Goal: Information Seeking & Learning: Learn about a topic

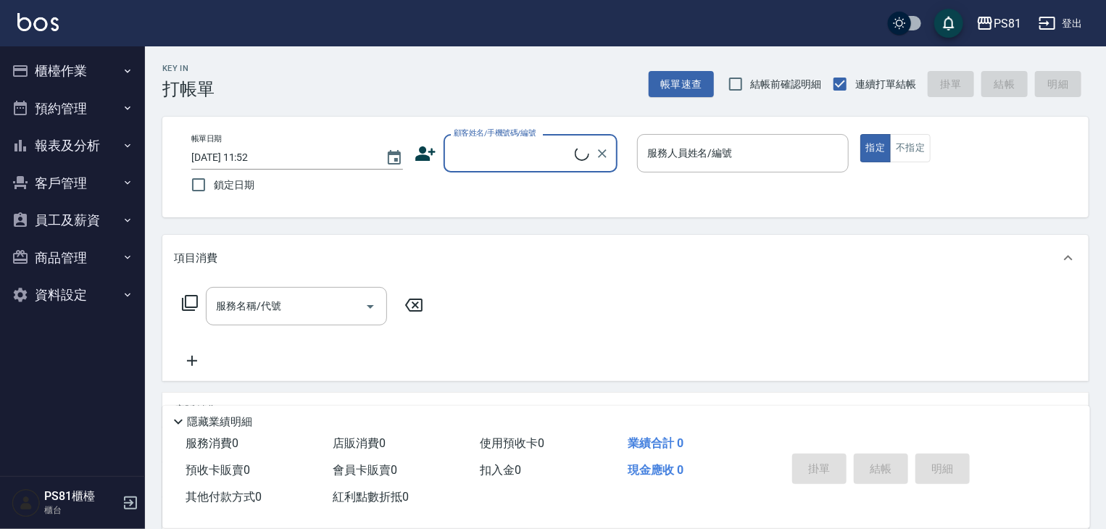
click at [78, 210] on button "員工及薪資" at bounding box center [72, 221] width 133 height 38
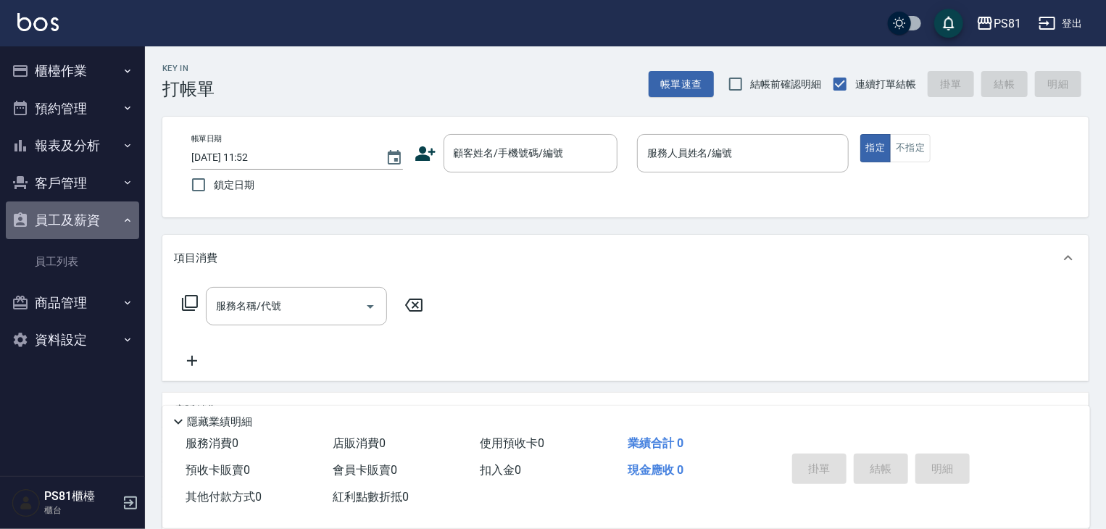
click at [78, 210] on button "員工及薪資" at bounding box center [72, 221] width 133 height 38
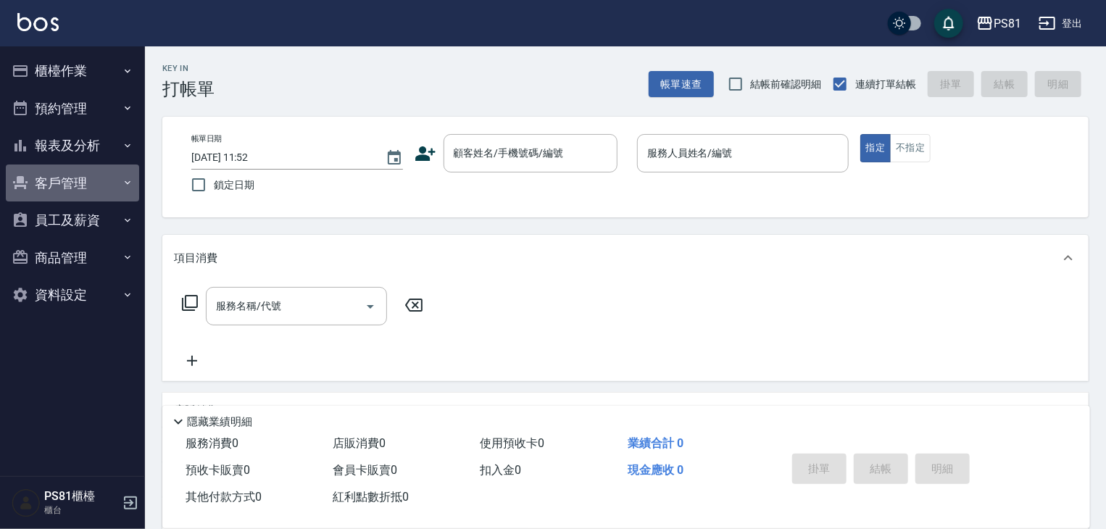
click at [77, 174] on button "客戶管理" at bounding box center [72, 184] width 133 height 38
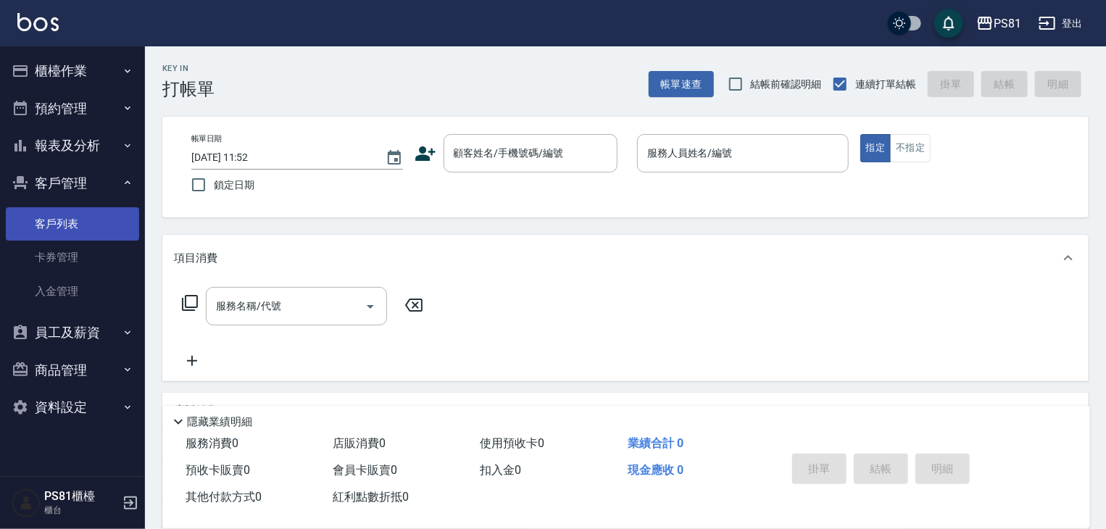
click at [81, 224] on link "客戶列表" at bounding box center [72, 223] width 133 height 33
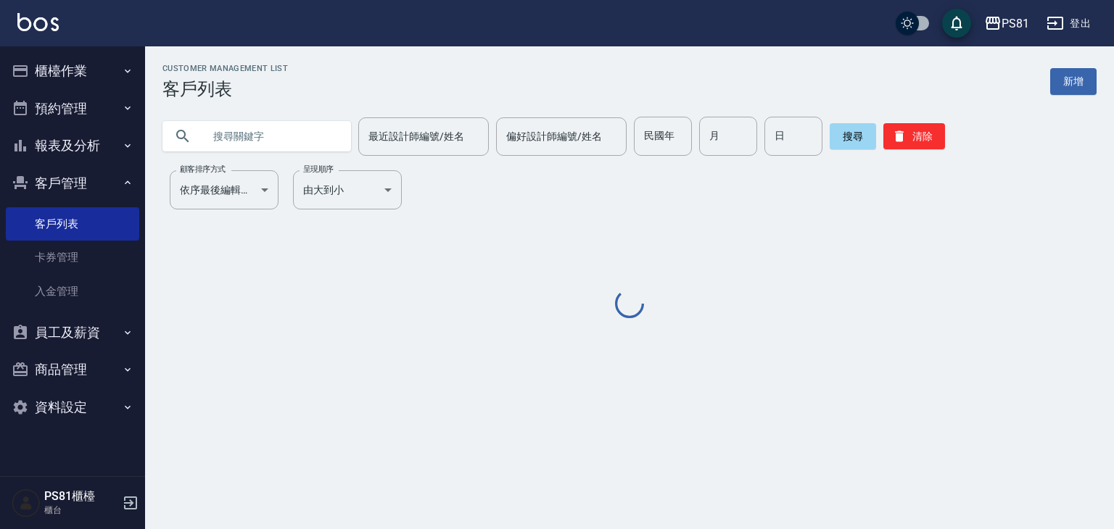
click at [305, 134] on input "text" at bounding box center [271, 136] width 136 height 39
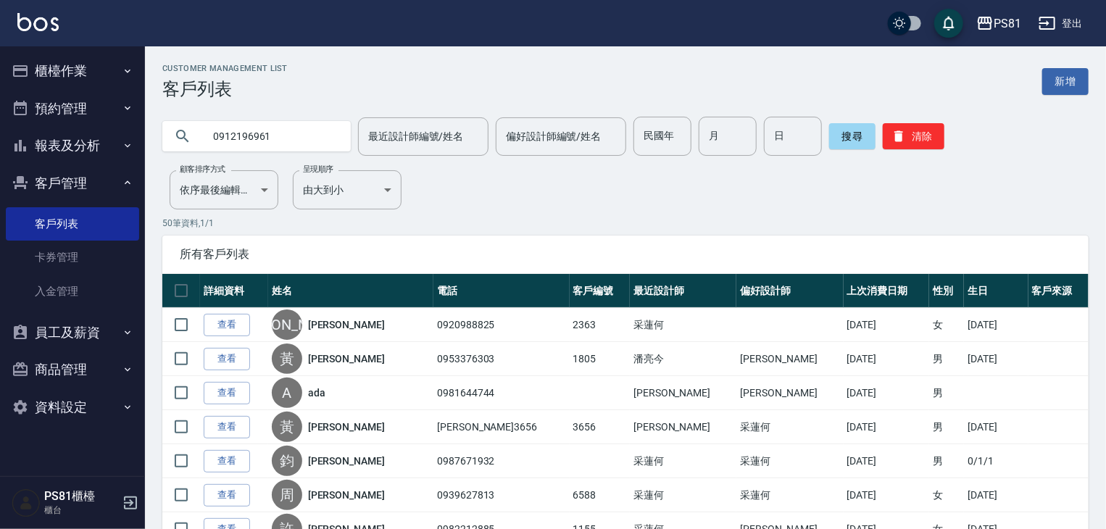
type input "0912196961"
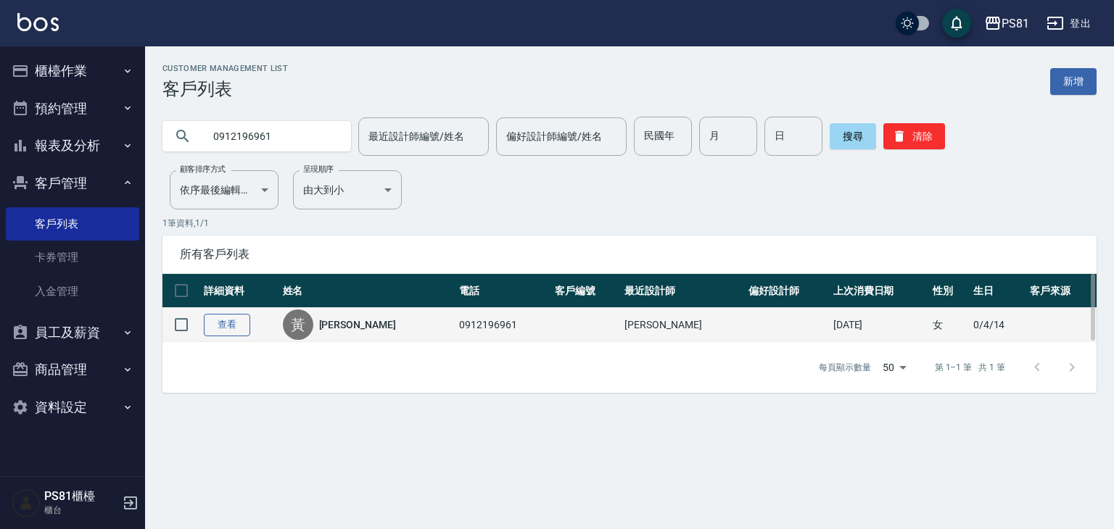
click at [234, 315] on link "查看" at bounding box center [227, 325] width 46 height 22
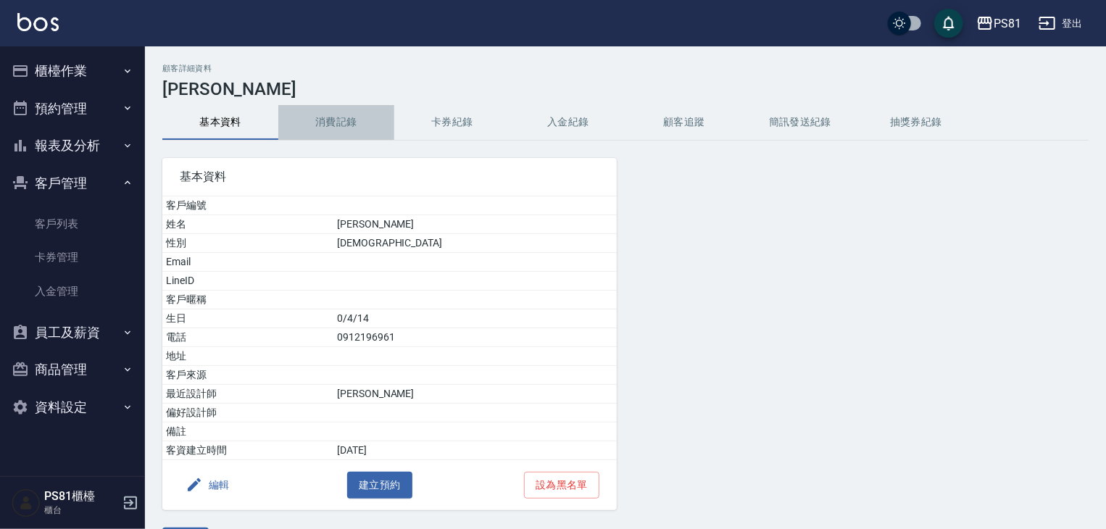
click at [365, 110] on button "消費記錄" at bounding box center [336, 122] width 116 height 35
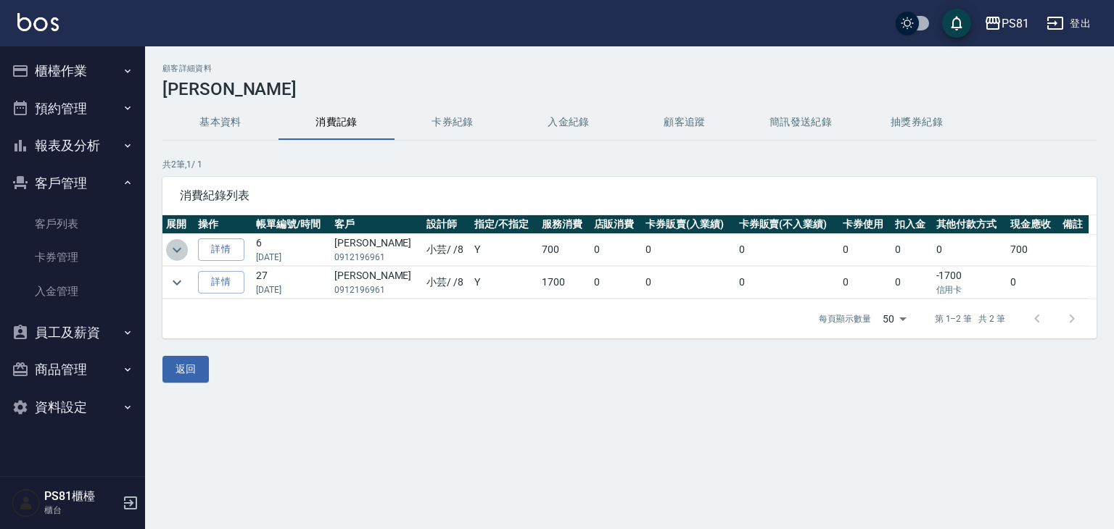
click at [180, 255] on icon "expand row" at bounding box center [176, 249] width 17 height 17
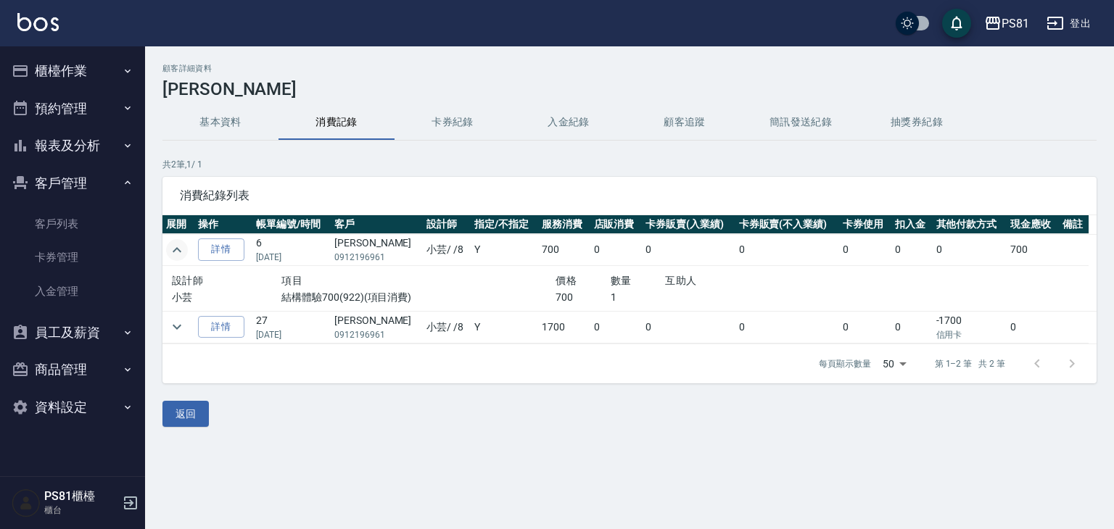
click at [178, 250] on icon "expand row" at bounding box center [176, 249] width 17 height 17
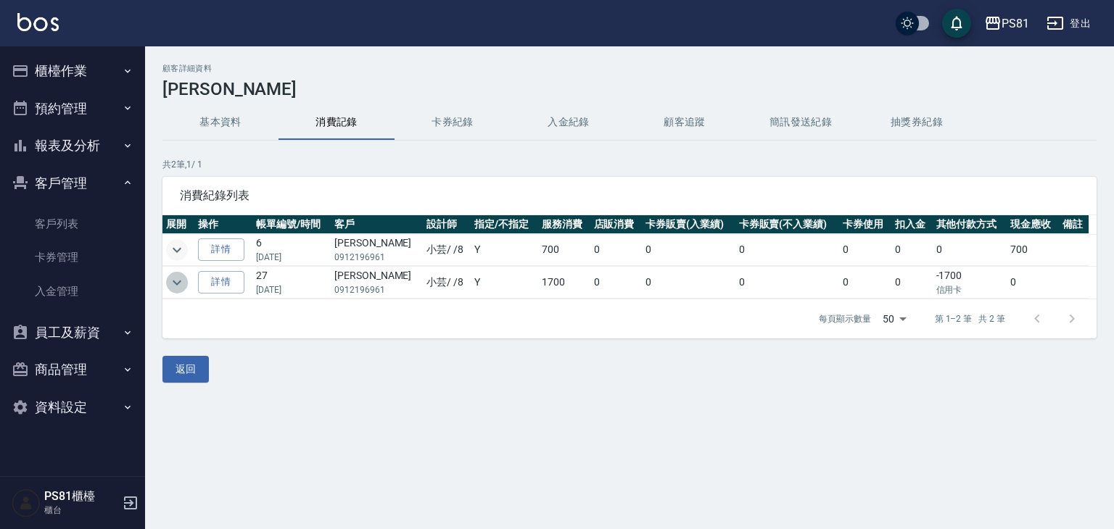
click at [178, 279] on icon "expand row" at bounding box center [176, 282] width 17 height 17
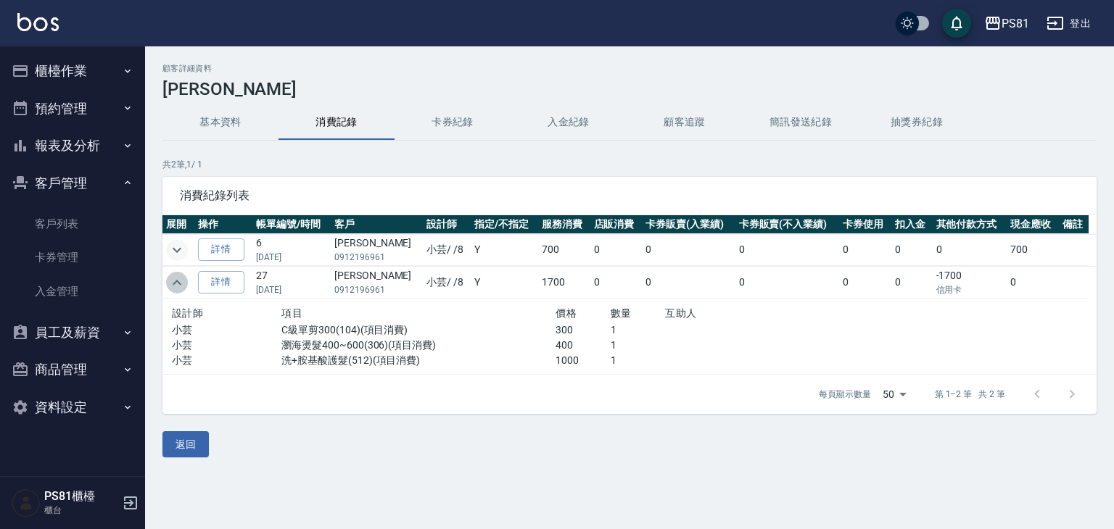
click at [178, 279] on icon "expand row" at bounding box center [176, 282] width 17 height 17
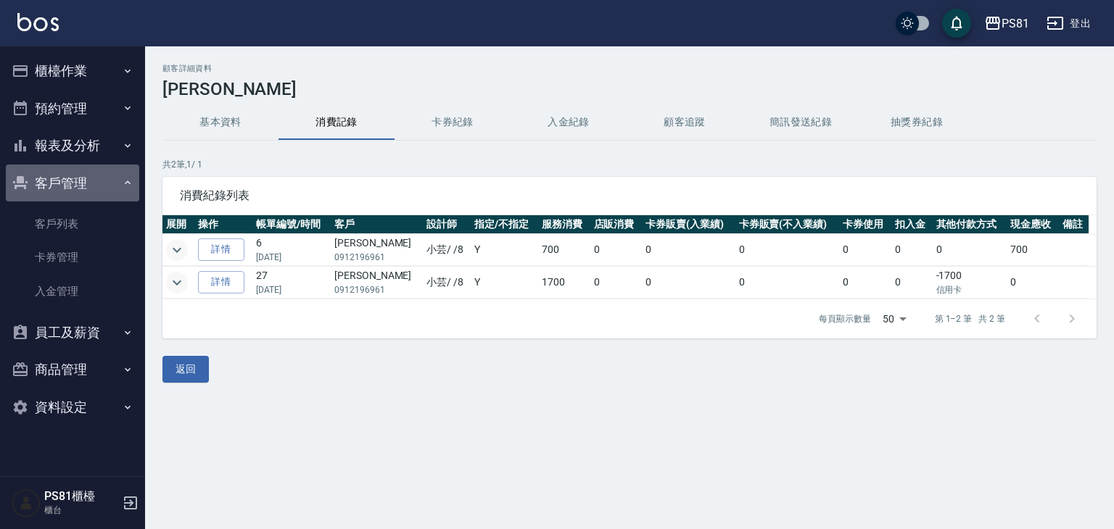
click at [119, 185] on button "客戶管理" at bounding box center [72, 184] width 133 height 38
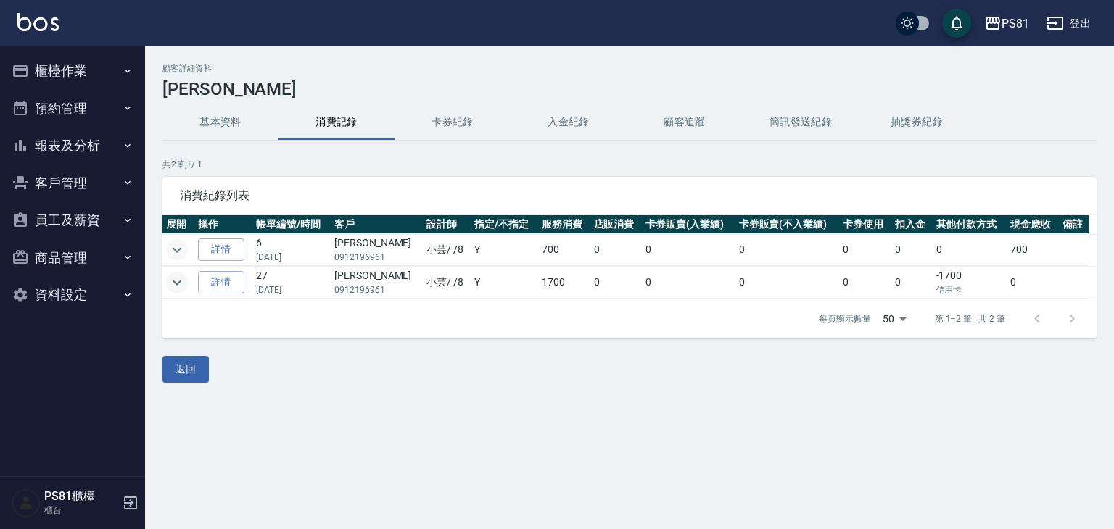
click at [98, 62] on button "櫃檯作業" at bounding box center [72, 71] width 133 height 38
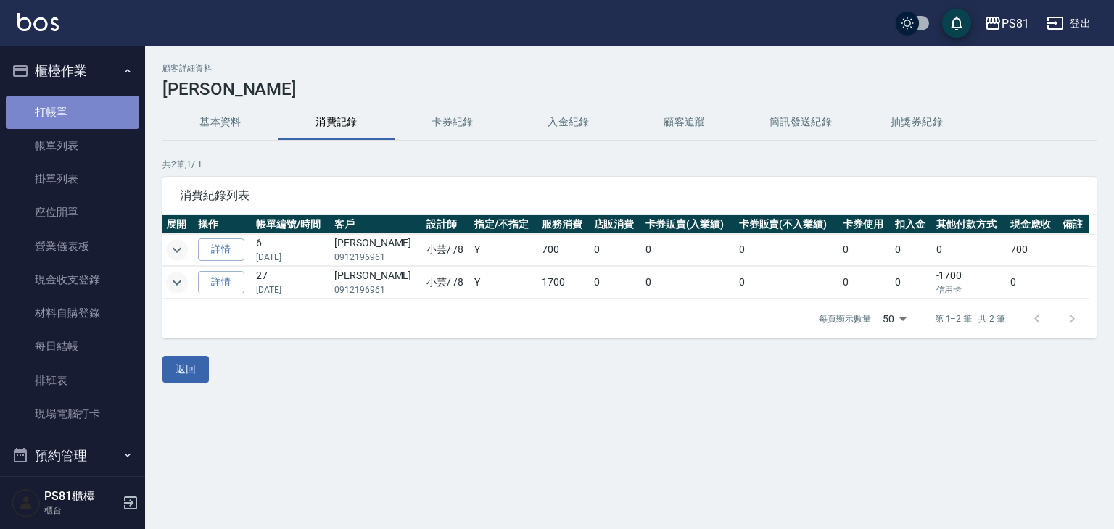
click at [86, 102] on link "打帳單" at bounding box center [72, 112] width 133 height 33
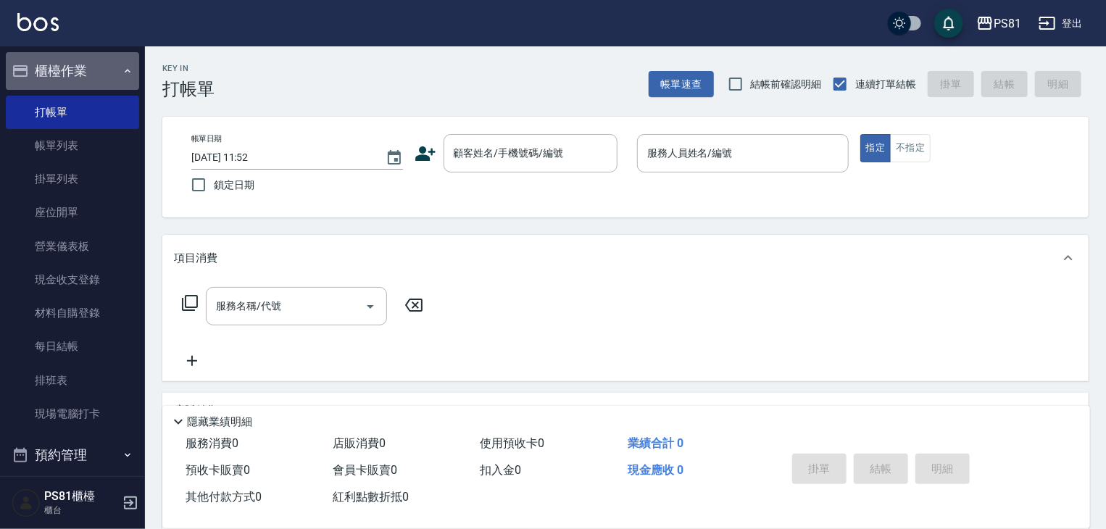
click at [84, 67] on button "櫃檯作業" at bounding box center [72, 71] width 133 height 38
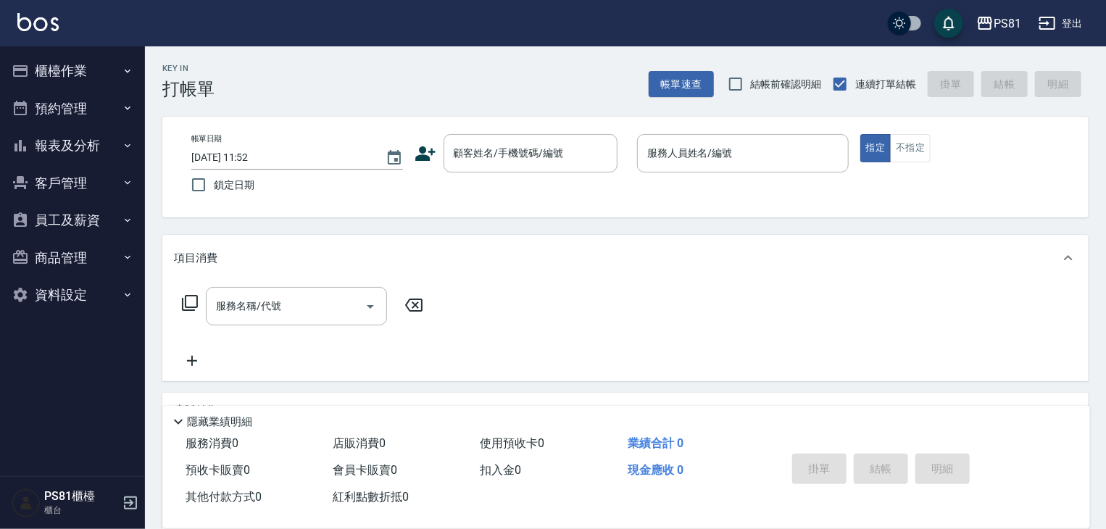
click at [88, 156] on button "報表及分析" at bounding box center [72, 146] width 133 height 38
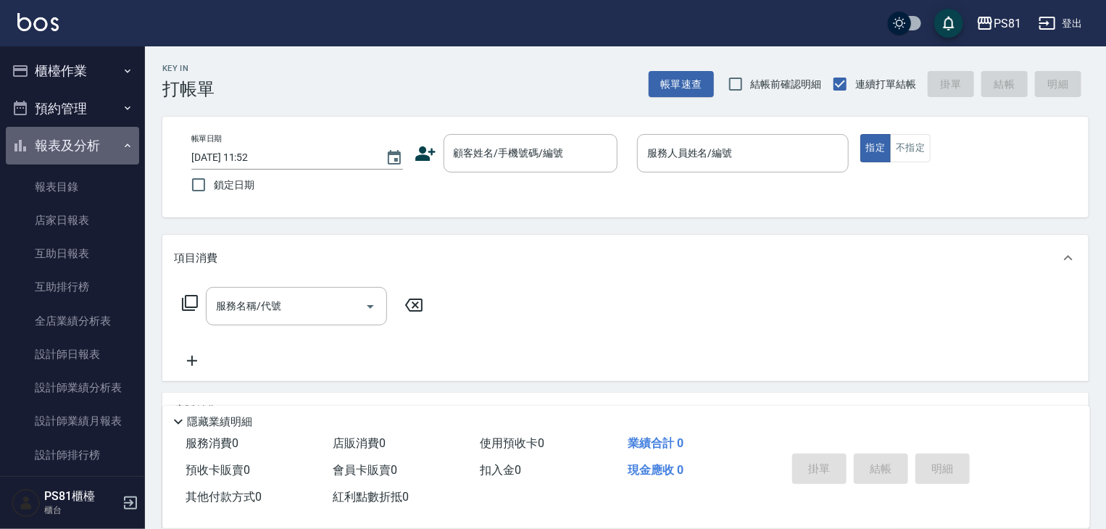
click at [100, 129] on button "報表及分析" at bounding box center [72, 146] width 133 height 38
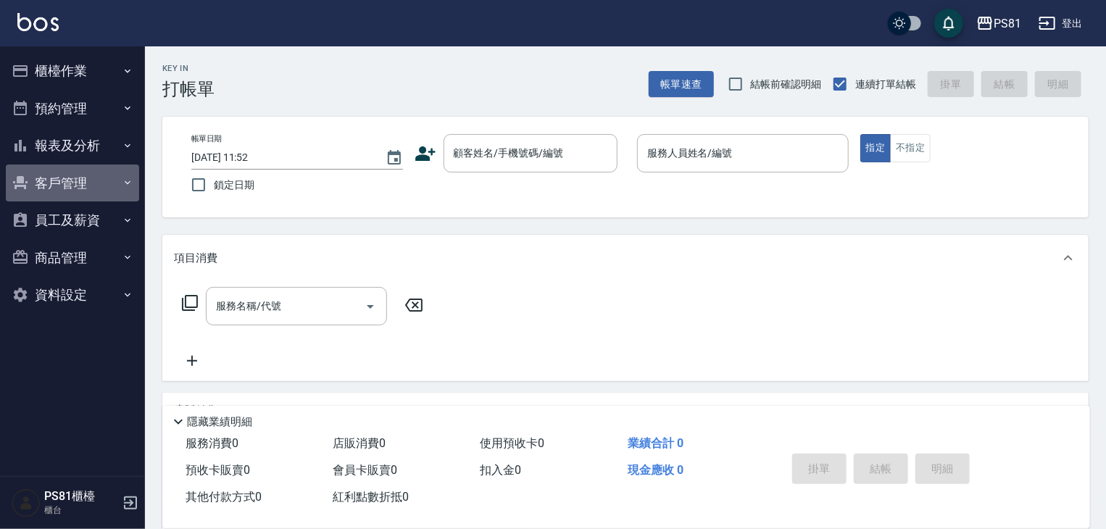
click at [105, 186] on button "客戶管理" at bounding box center [72, 184] width 133 height 38
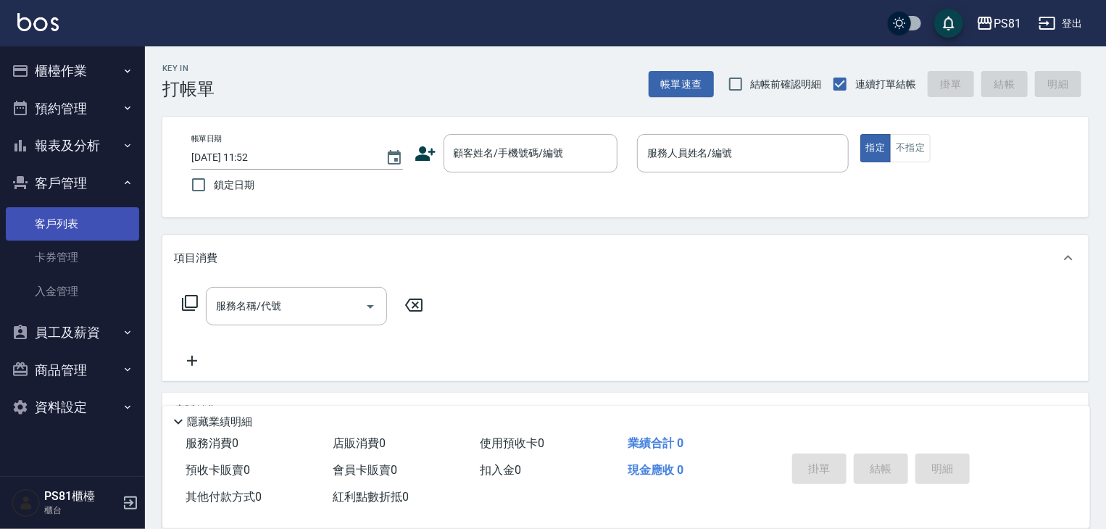
click at [95, 233] on link "客戶列表" at bounding box center [72, 223] width 133 height 33
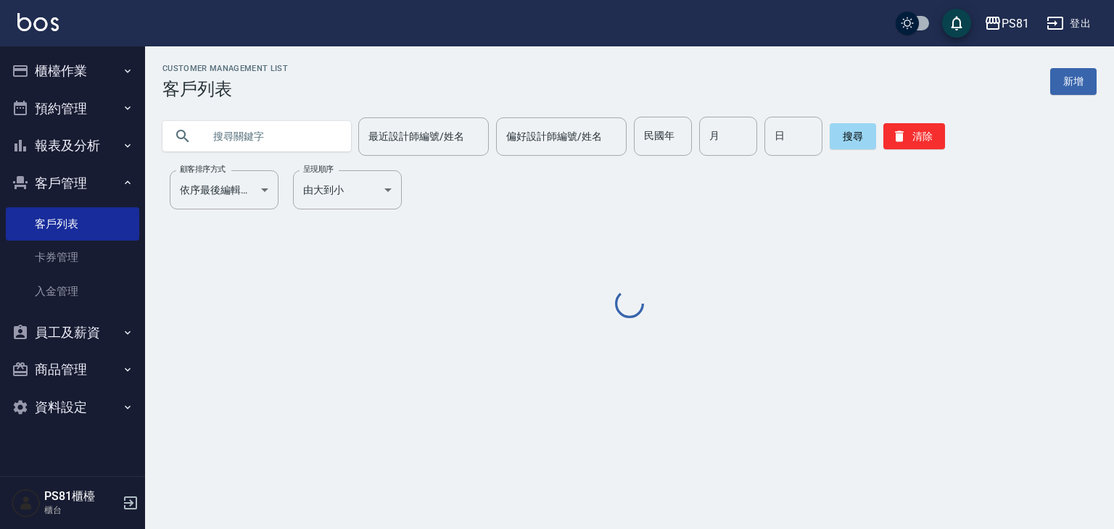
click at [262, 146] on input "text" at bounding box center [271, 136] width 136 height 39
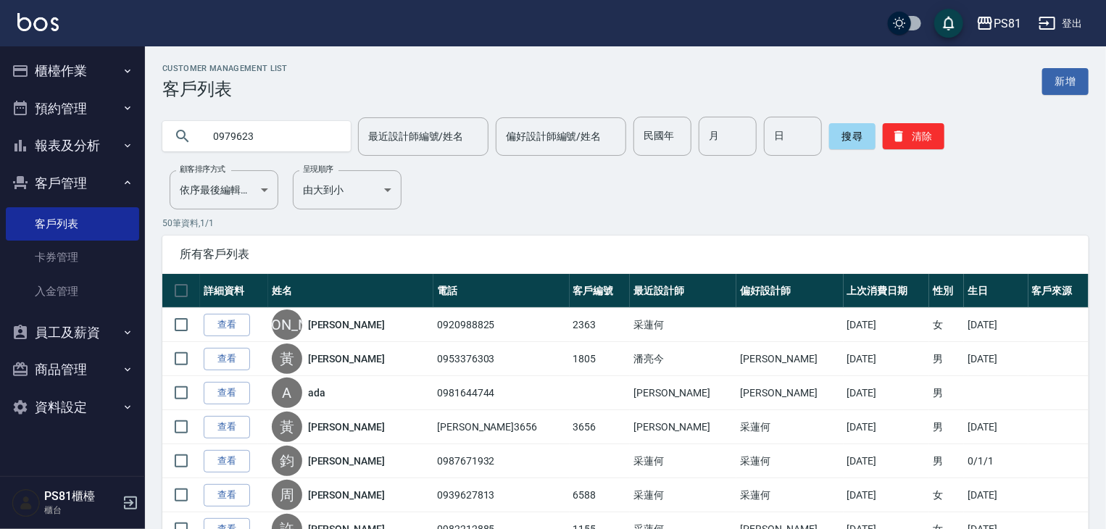
type input "0979623"
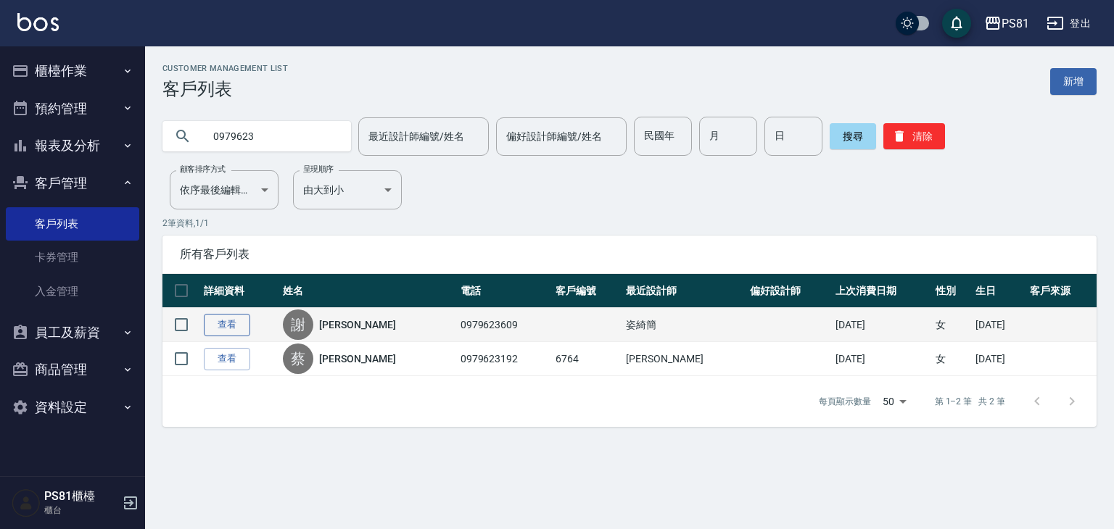
click at [233, 320] on link "查看" at bounding box center [227, 325] width 46 height 22
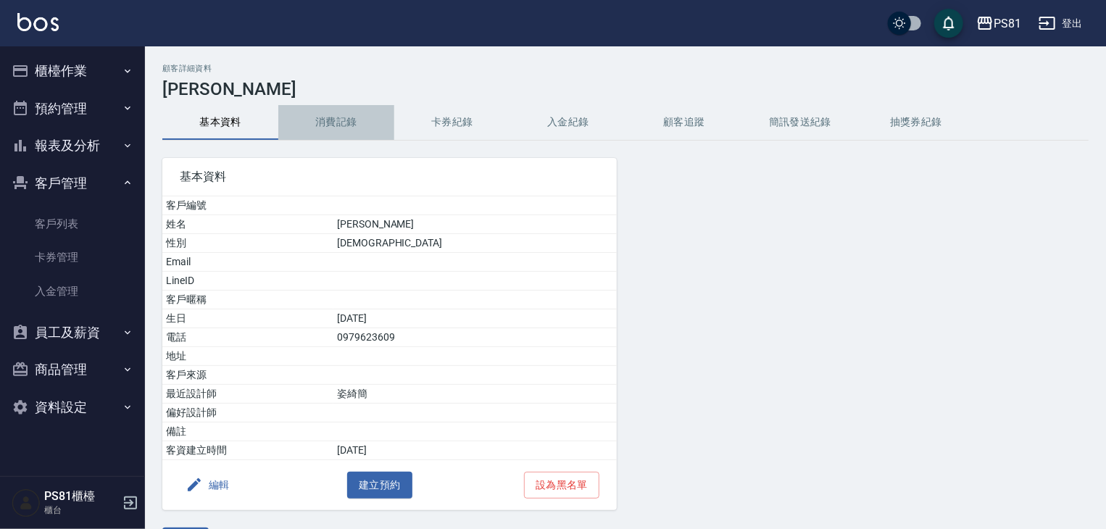
click at [339, 111] on button "消費記錄" at bounding box center [336, 122] width 116 height 35
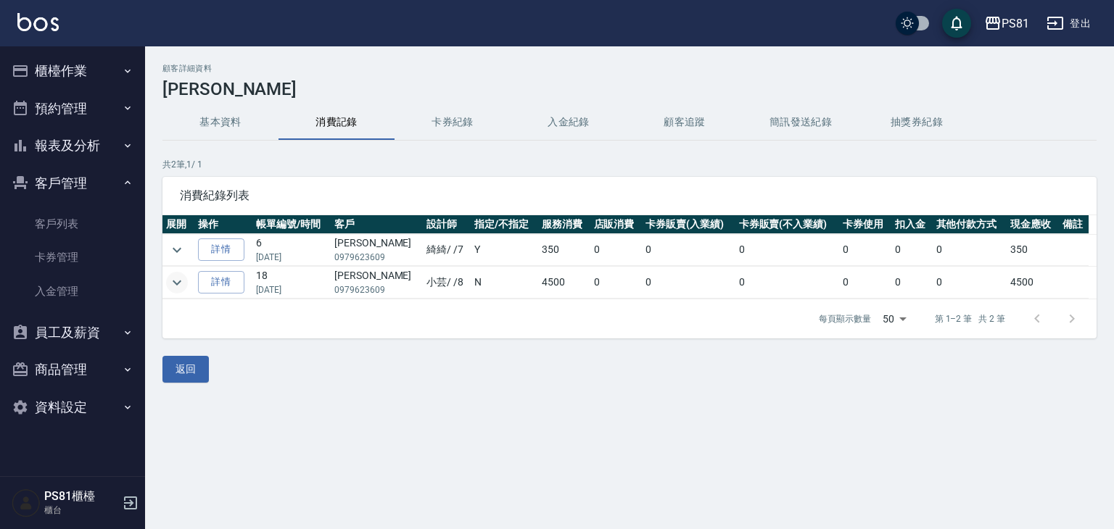
click at [181, 275] on icon "expand row" at bounding box center [176, 282] width 17 height 17
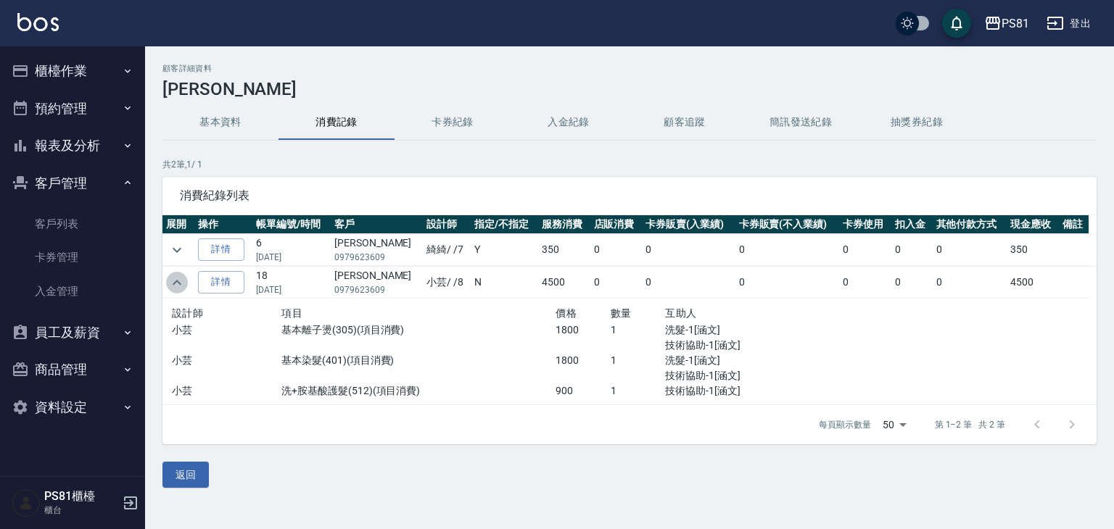
click at [178, 279] on icon "expand row" at bounding box center [176, 282] width 17 height 17
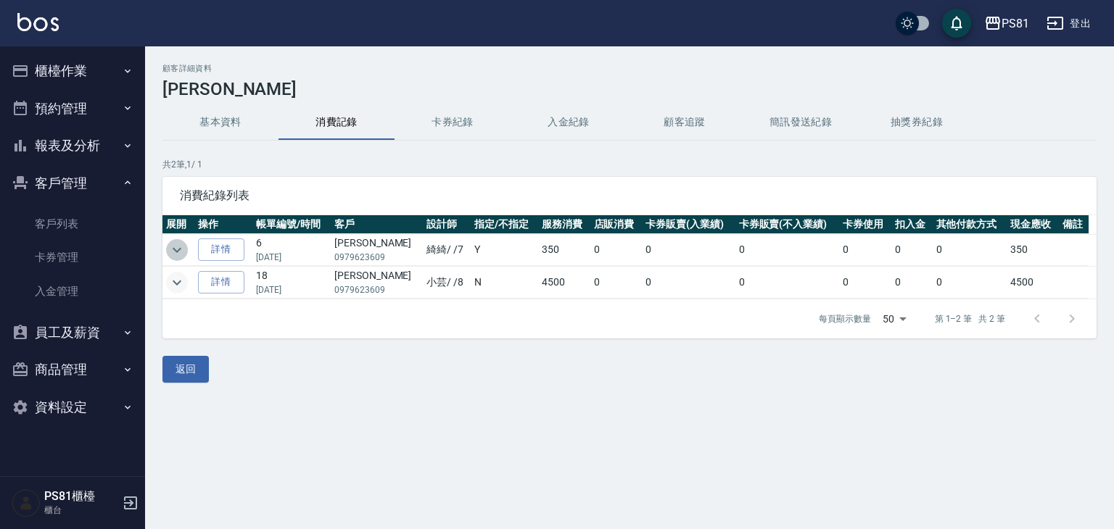
click at [178, 249] on icon "expand row" at bounding box center [177, 249] width 9 height 5
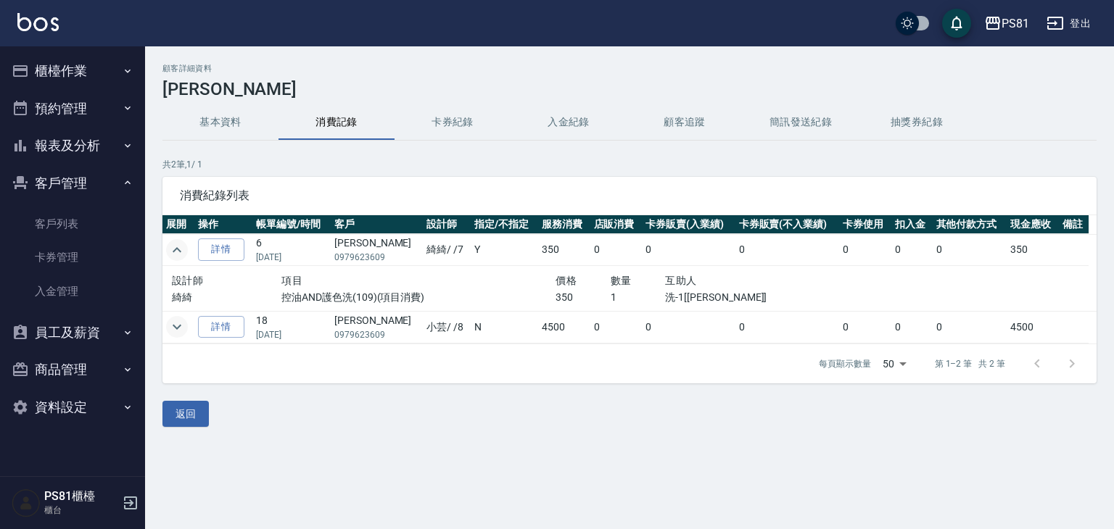
click at [178, 249] on icon "expand row" at bounding box center [177, 249] width 9 height 5
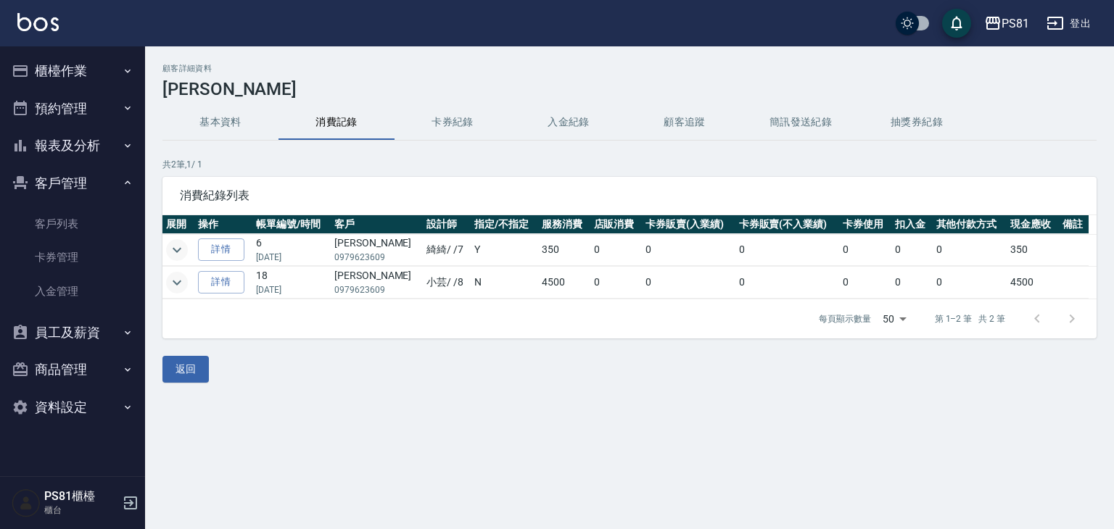
click at [174, 284] on icon "expand row" at bounding box center [176, 282] width 17 height 17
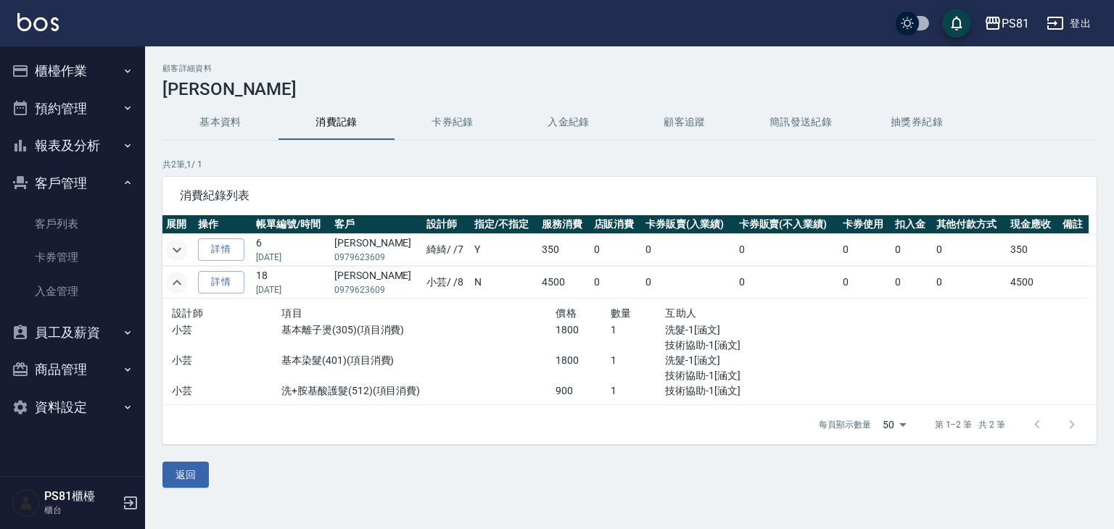
click at [181, 247] on icon "expand row" at bounding box center [177, 249] width 9 height 5
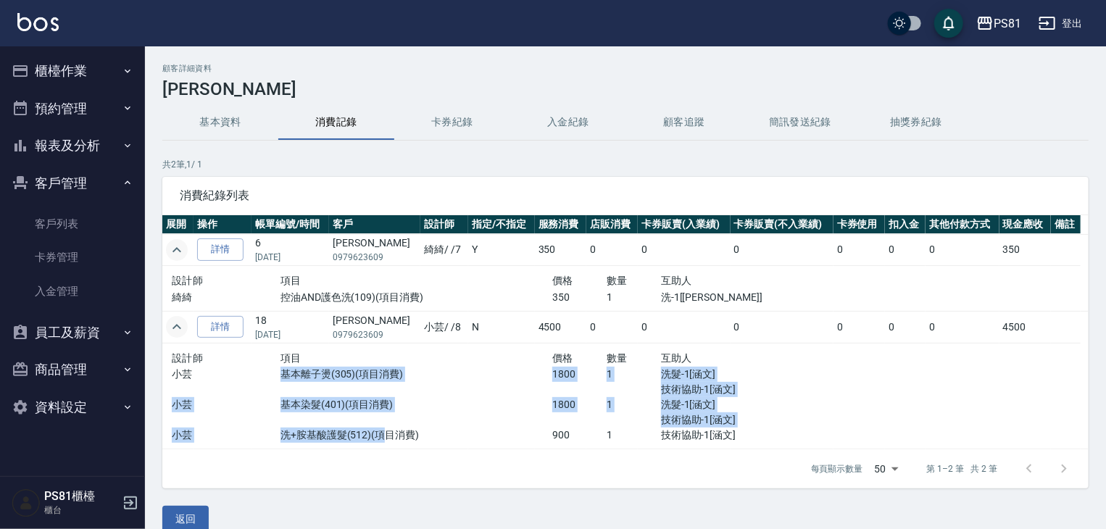
drag, startPoint x: 281, startPoint y: 369, endPoint x: 390, endPoint y: 447, distance: 134.6
click at [388, 444] on div "設計師 項目 價格 數量 互助人 小芸 基本離子燙(305)(項目消費) 1800 1 洗髮-1[涵文] 技術協助-1[涵文] 小芸 基本染髮(401)(項目…" at bounding box center [498, 397] width 664 height 106
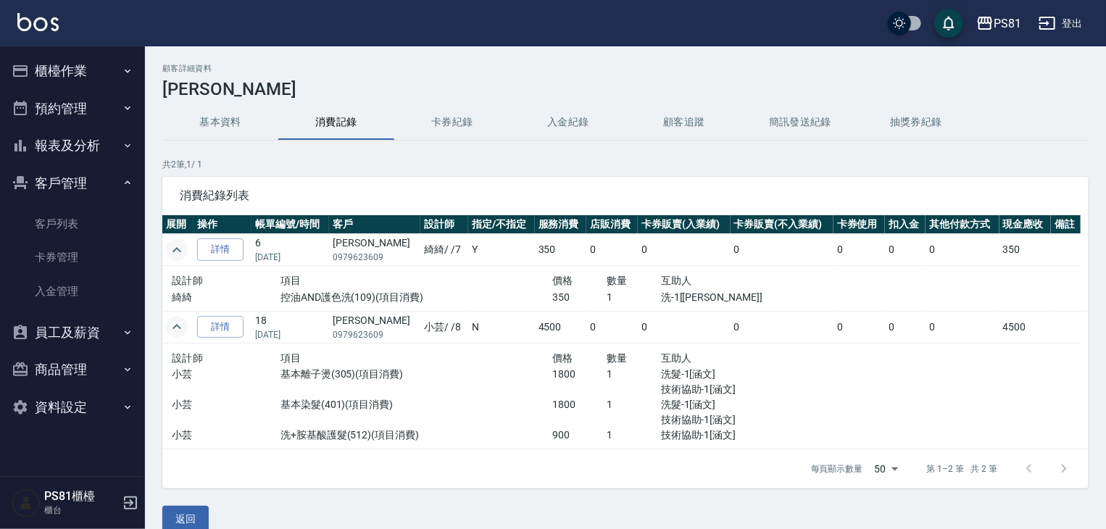
click at [404, 446] on div "設計師 項目 價格 數量 互助人 小芸 基本離子燙(305)(項目消費) 1800 1 洗髮-1[涵文] 技術協助-1[涵文] 小芸 基本染髮(401)(項目…" at bounding box center [498, 397] width 664 height 106
click at [175, 325] on icon "expand row" at bounding box center [176, 326] width 17 height 17
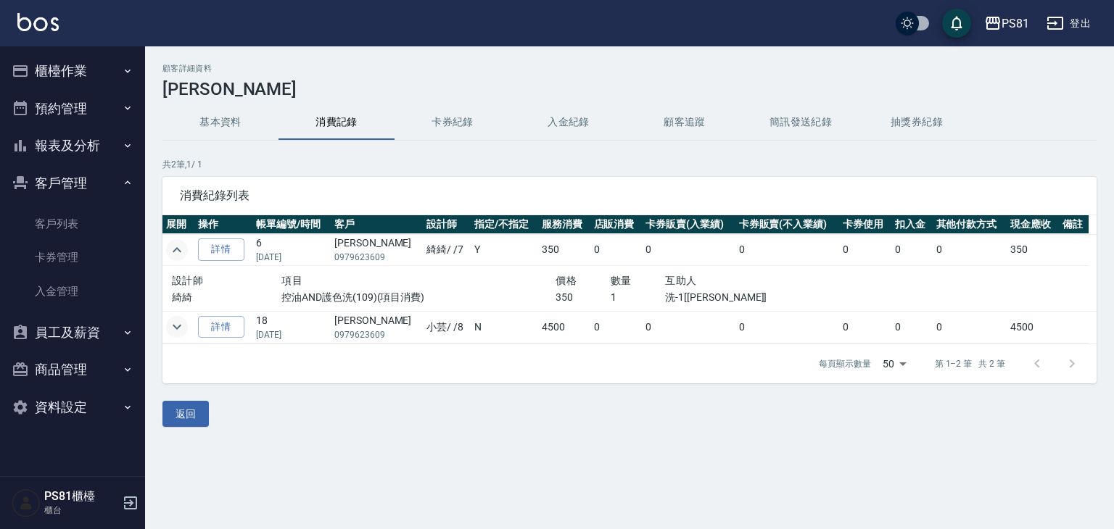
click at [175, 325] on icon "expand row" at bounding box center [176, 326] width 17 height 17
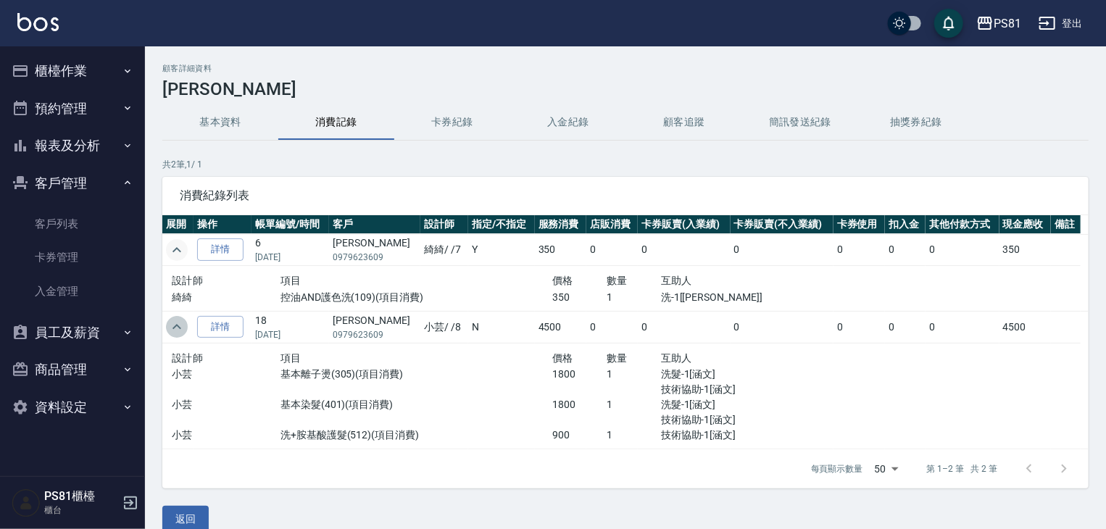
click at [168, 326] on button "expand row" at bounding box center [177, 327] width 22 height 22
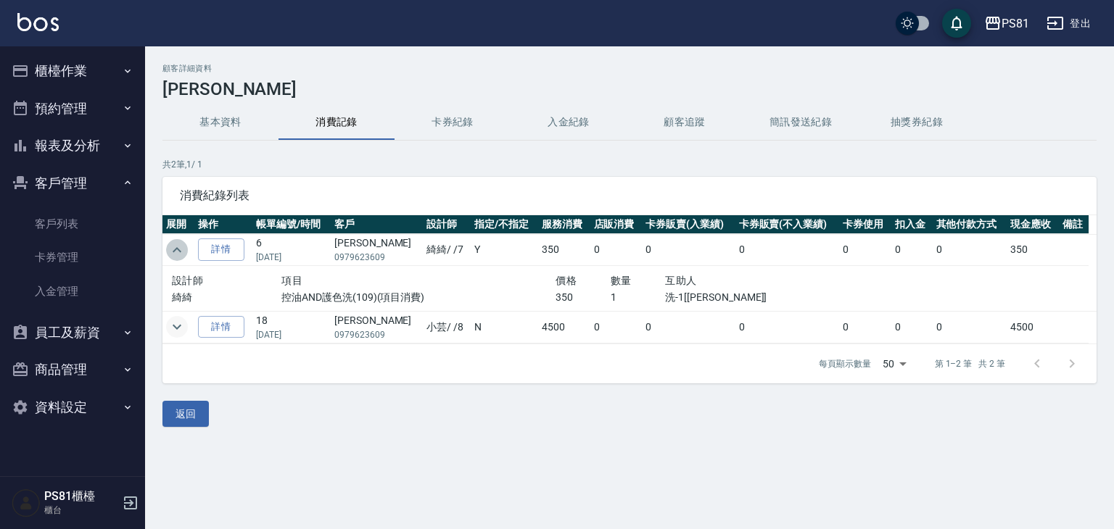
click at [175, 246] on icon "expand row" at bounding box center [176, 249] width 17 height 17
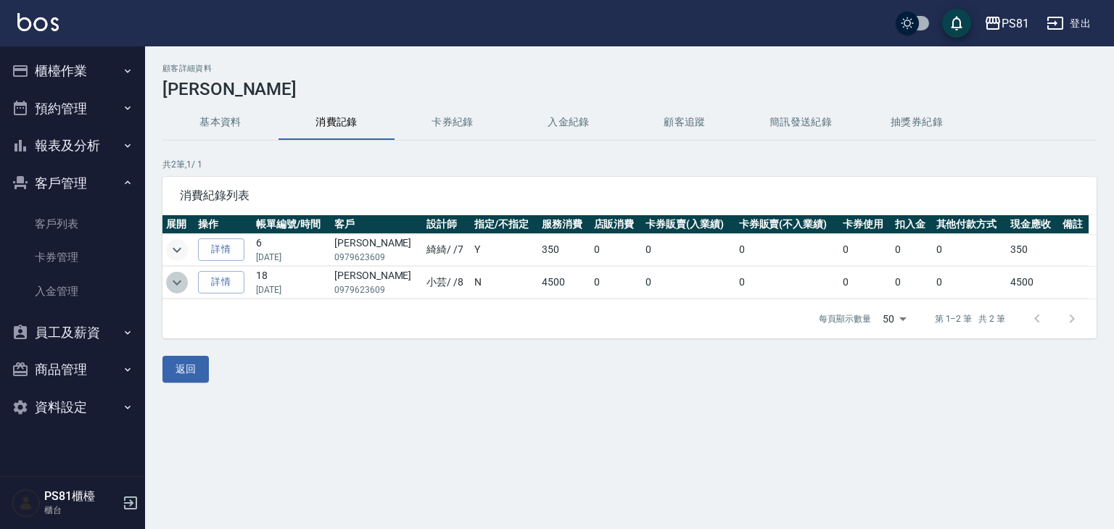
click at [181, 287] on icon "expand row" at bounding box center [176, 282] width 17 height 17
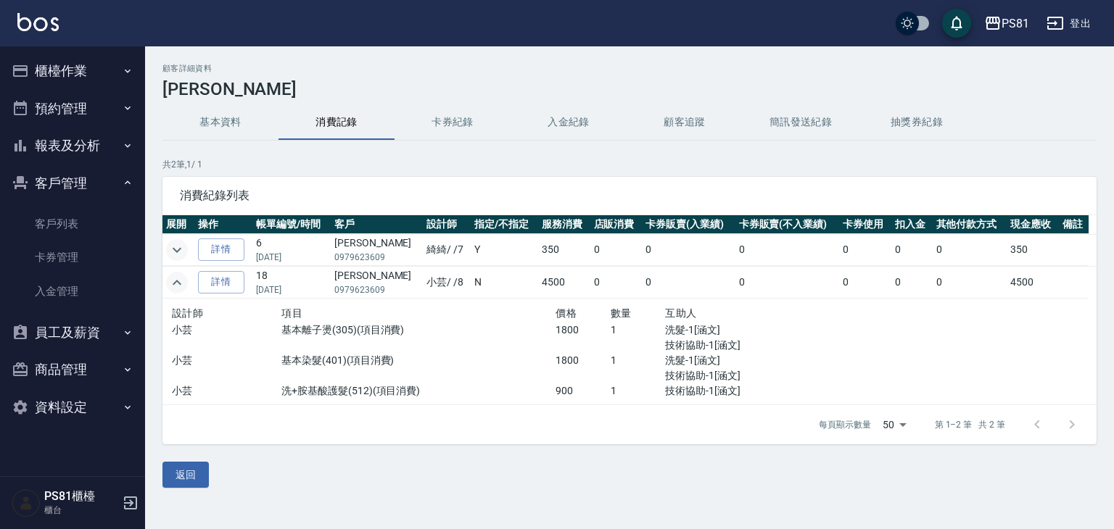
click at [177, 282] on icon "expand row" at bounding box center [176, 282] width 17 height 17
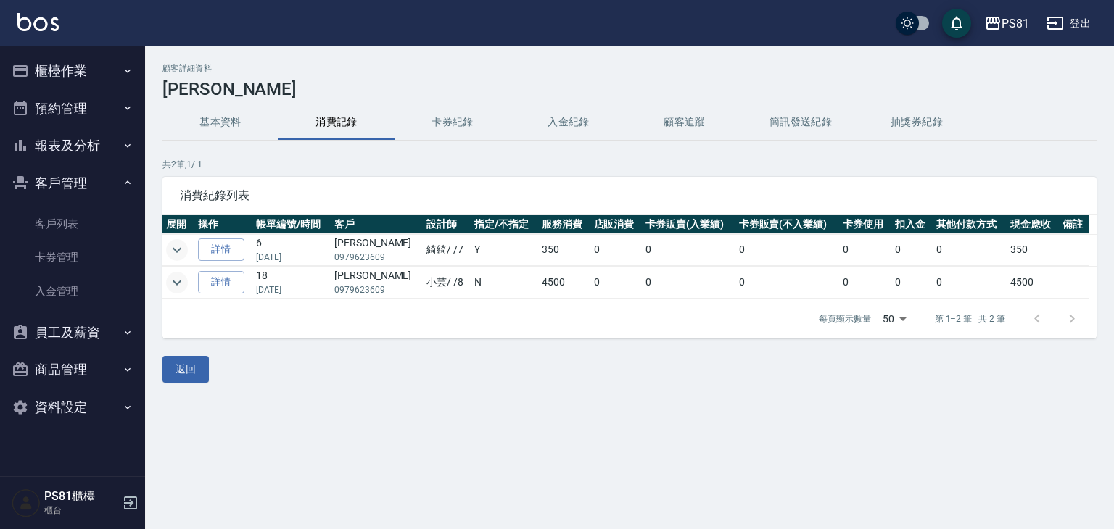
click at [209, 134] on button "基本資料" at bounding box center [220, 122] width 116 height 35
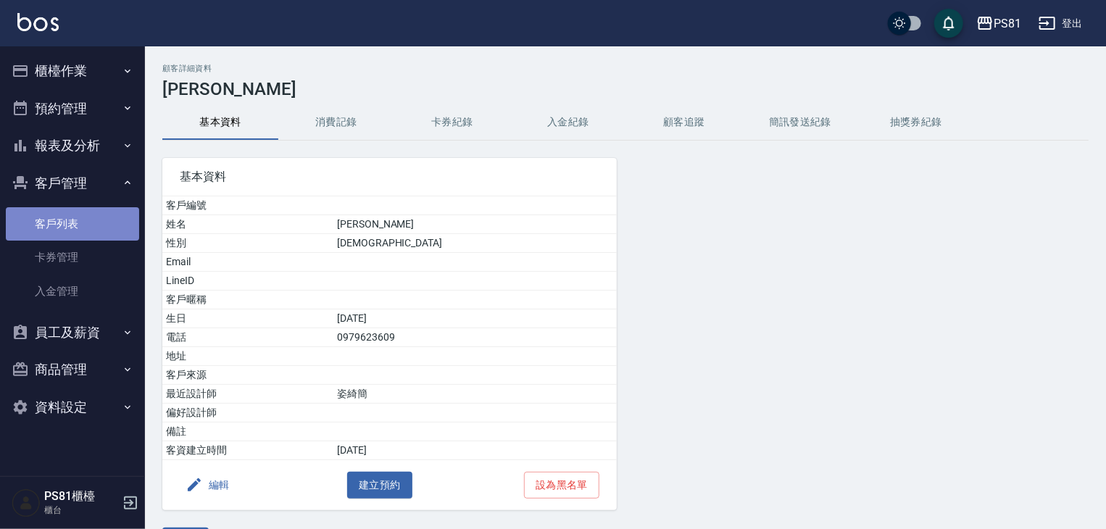
click at [38, 233] on link "客戶列表" at bounding box center [72, 223] width 133 height 33
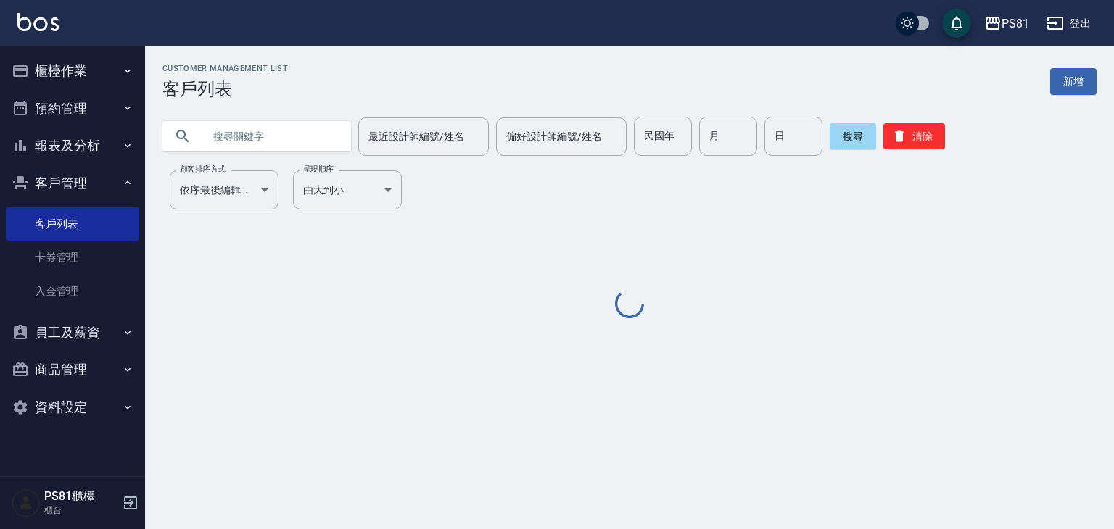
click at [263, 144] on input "text" at bounding box center [271, 136] width 136 height 39
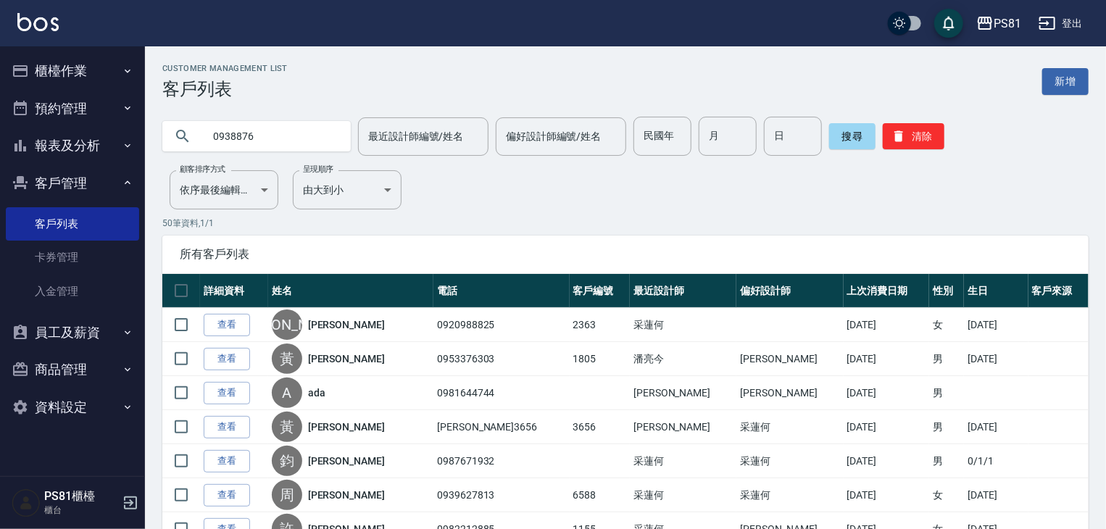
type input "0938876"
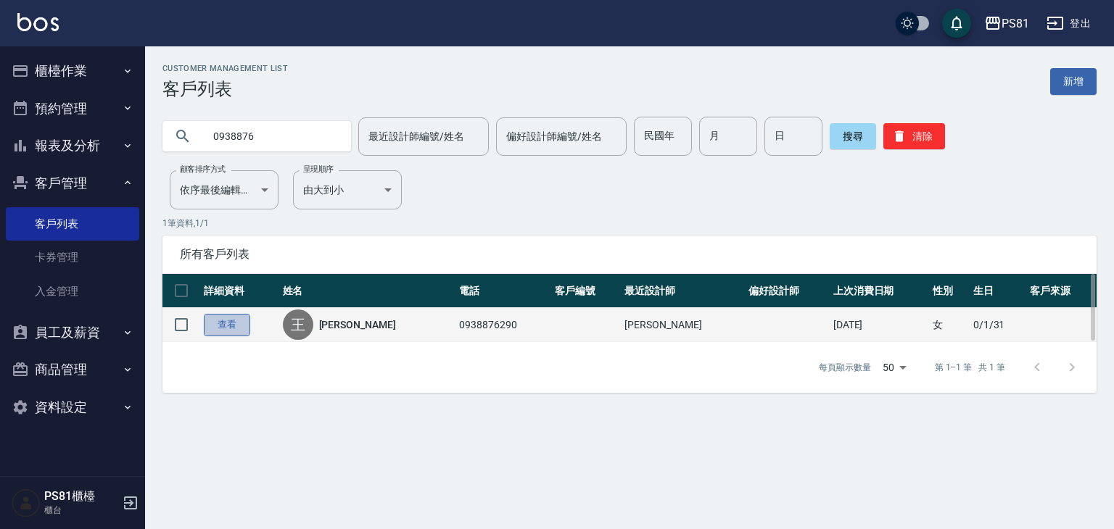
click at [239, 320] on link "查看" at bounding box center [227, 325] width 46 height 22
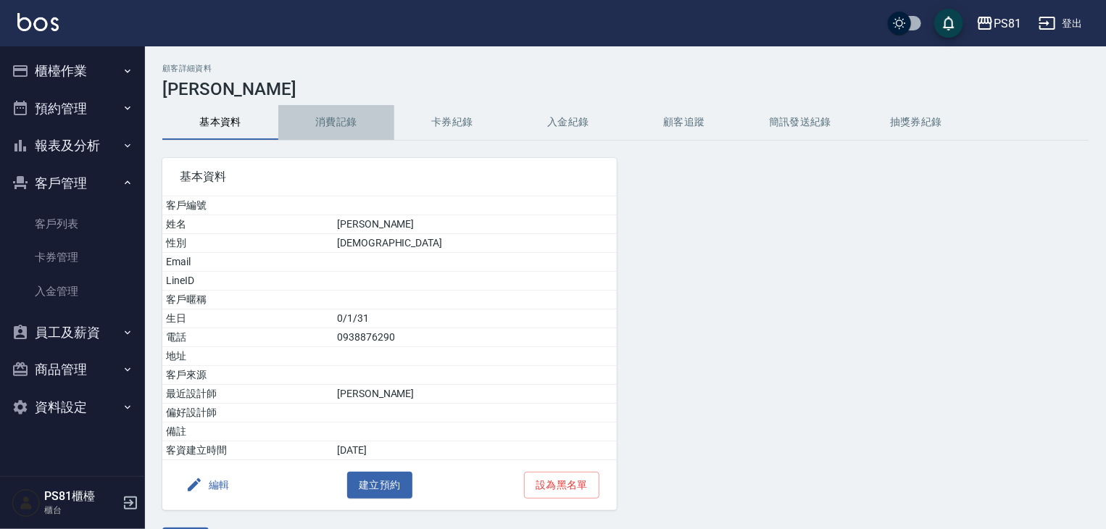
click at [344, 123] on button "消費記錄" at bounding box center [336, 122] width 116 height 35
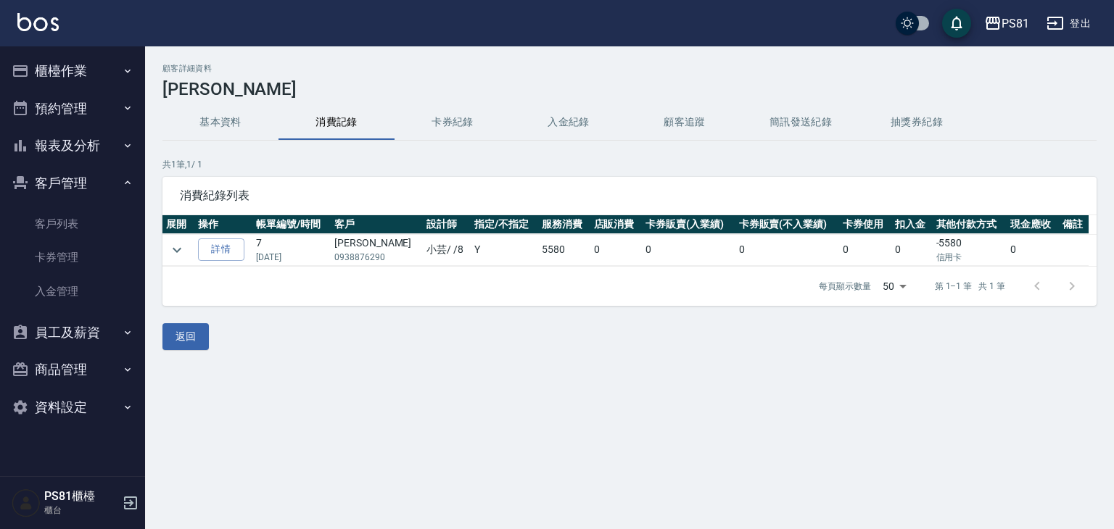
click at [220, 104] on div "顧客詳細資料 [PERSON_NAME]庭 基本資料 消費記錄 卡券紀錄 入金紀錄 顧客追蹤 簡訊發送紀錄 抽獎券紀錄 共 1 筆, 1 / 1 消費紀錄列表…" at bounding box center [629, 207] width 969 height 286
click at [183, 248] on icon "expand row" at bounding box center [176, 249] width 17 height 17
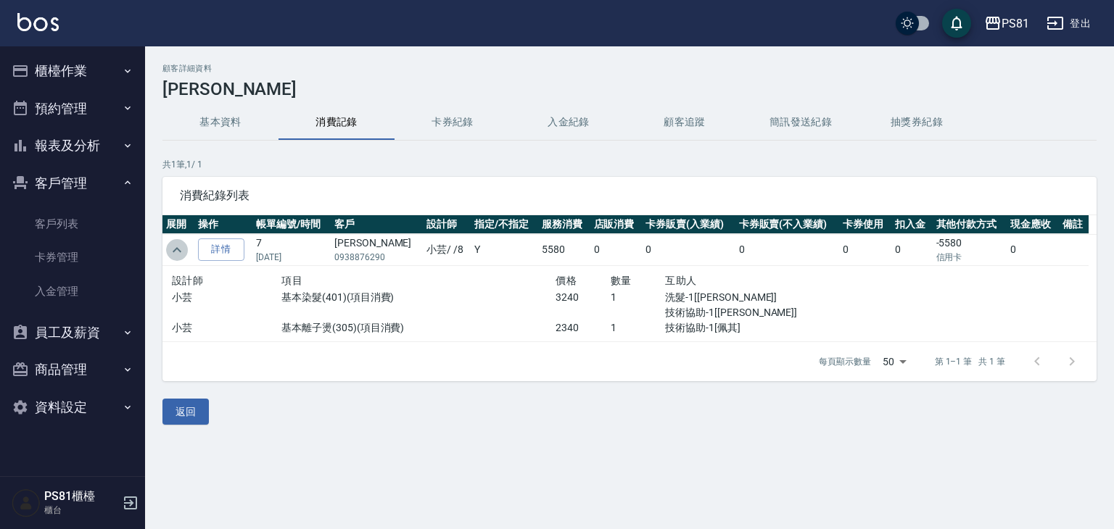
click at [175, 247] on icon "expand row" at bounding box center [176, 249] width 17 height 17
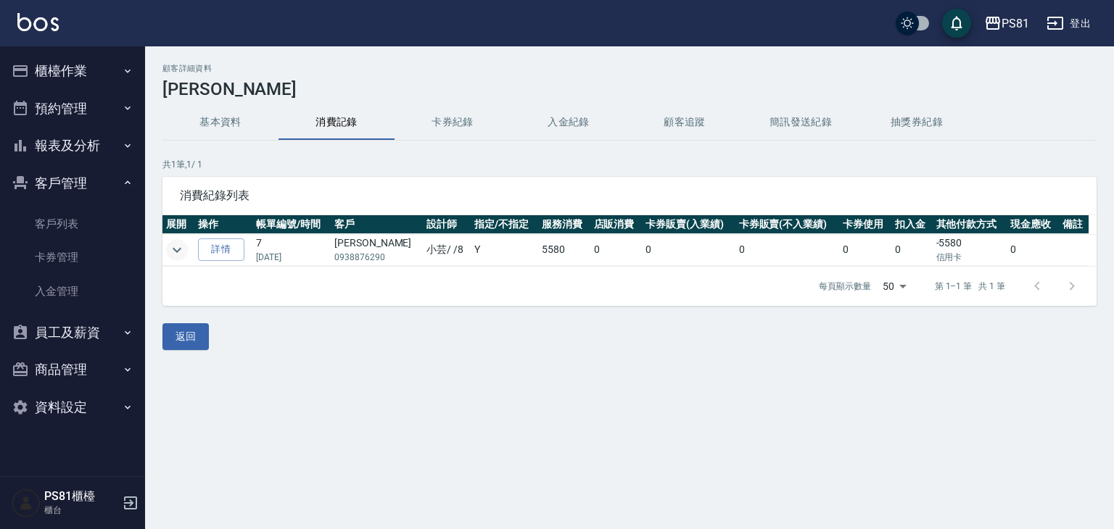
click at [215, 121] on button "基本資料" at bounding box center [220, 122] width 116 height 35
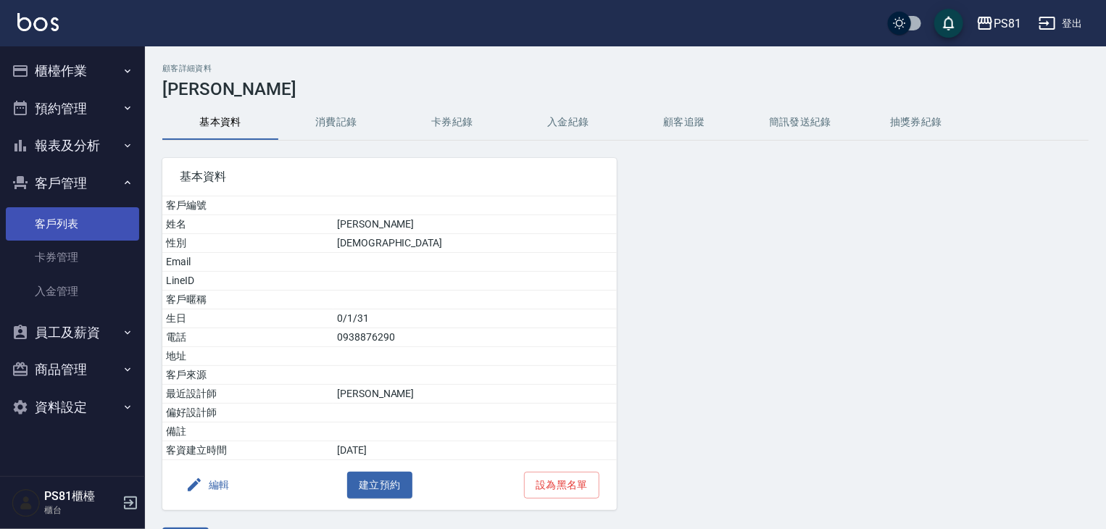
click at [91, 222] on link "客戶列表" at bounding box center [72, 223] width 133 height 33
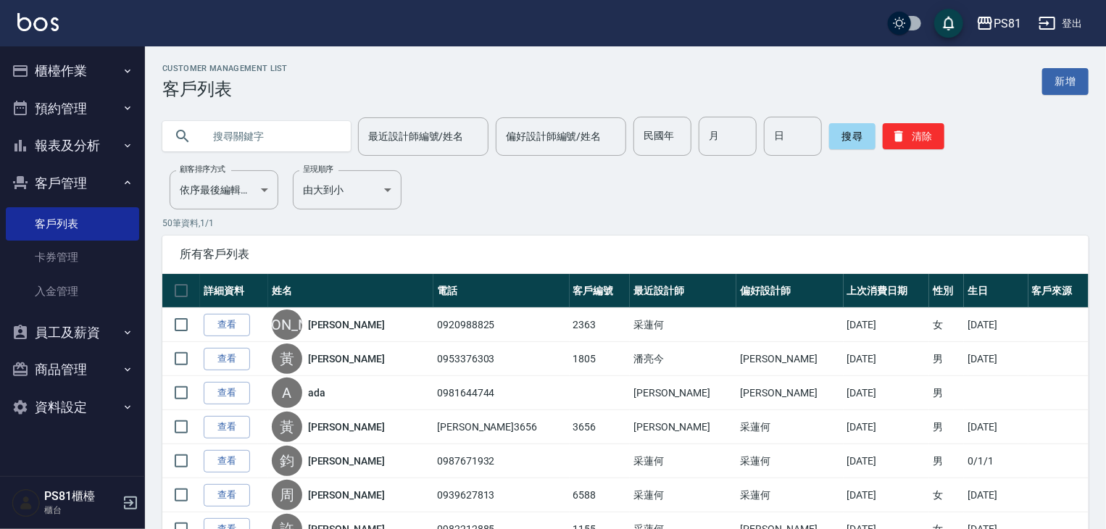
click at [262, 140] on input "text" at bounding box center [271, 136] width 136 height 39
type input "祐"
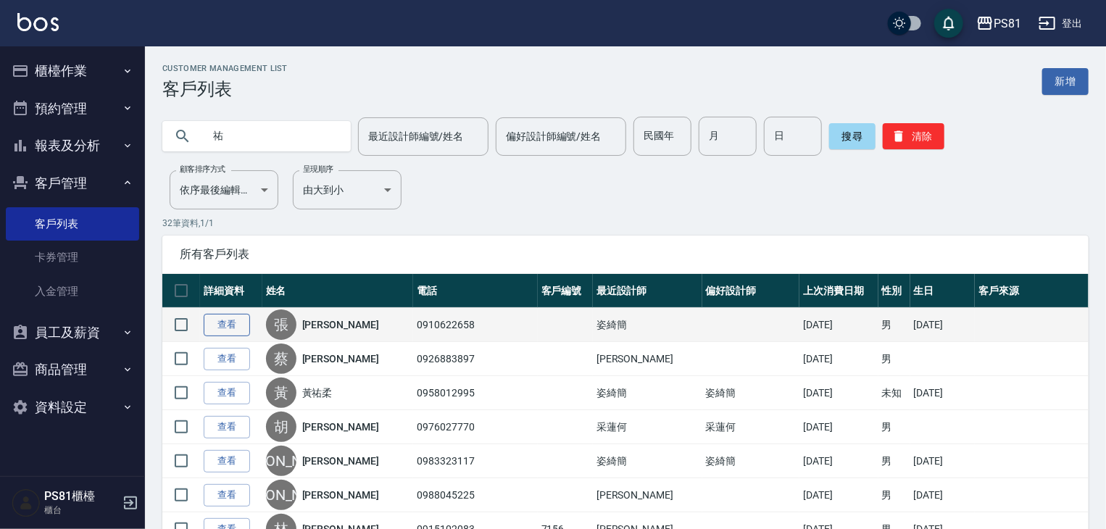
click at [239, 326] on link "查看" at bounding box center [227, 325] width 46 height 22
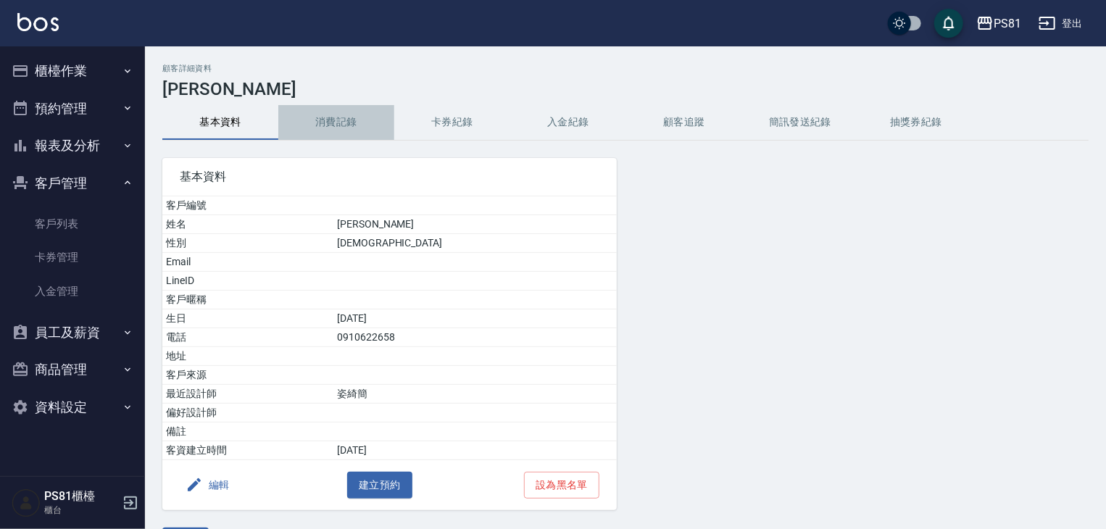
click at [337, 120] on button "消費記錄" at bounding box center [336, 122] width 116 height 35
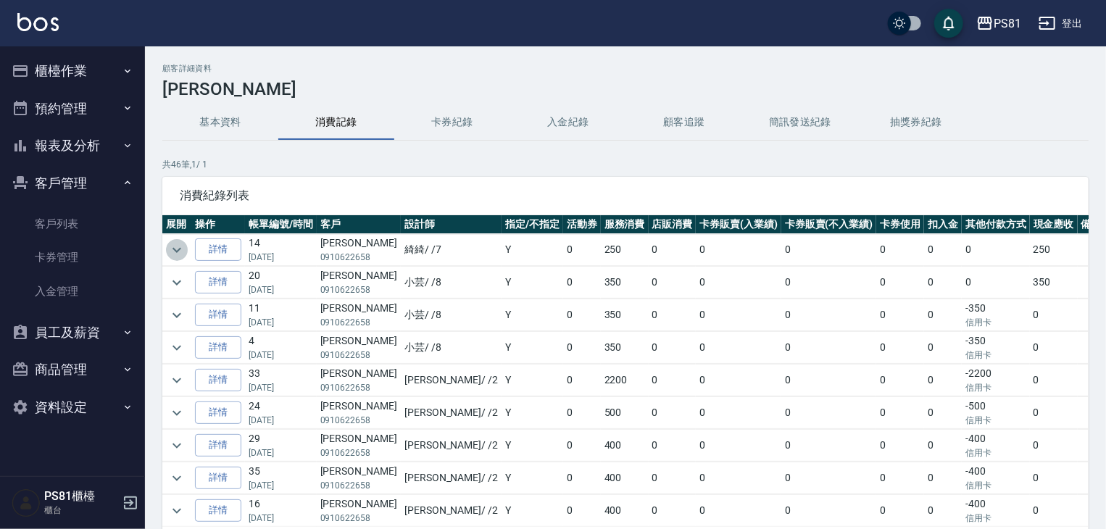
click at [168, 250] on icon "expand row" at bounding box center [176, 249] width 17 height 17
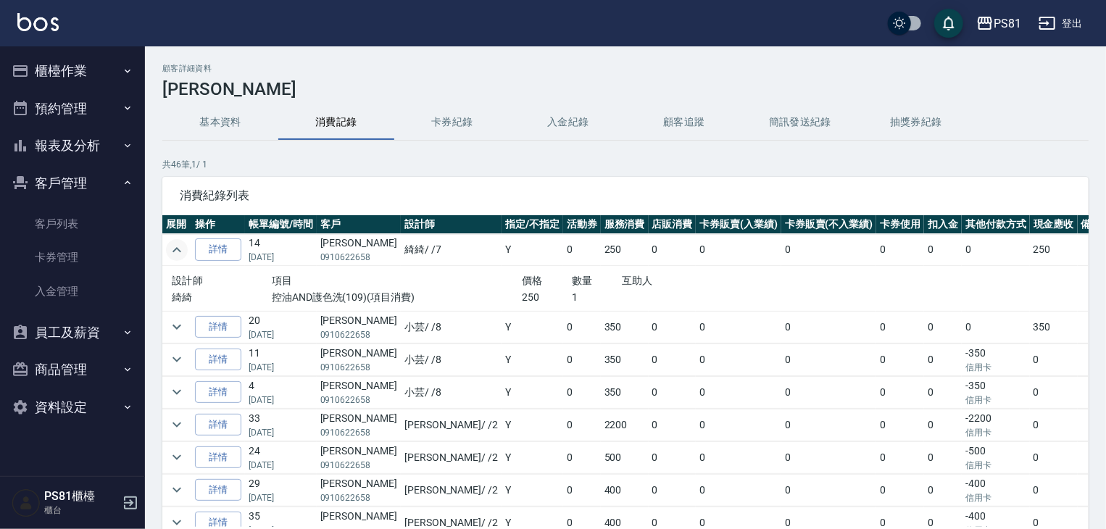
click at [170, 250] on icon "expand row" at bounding box center [176, 249] width 17 height 17
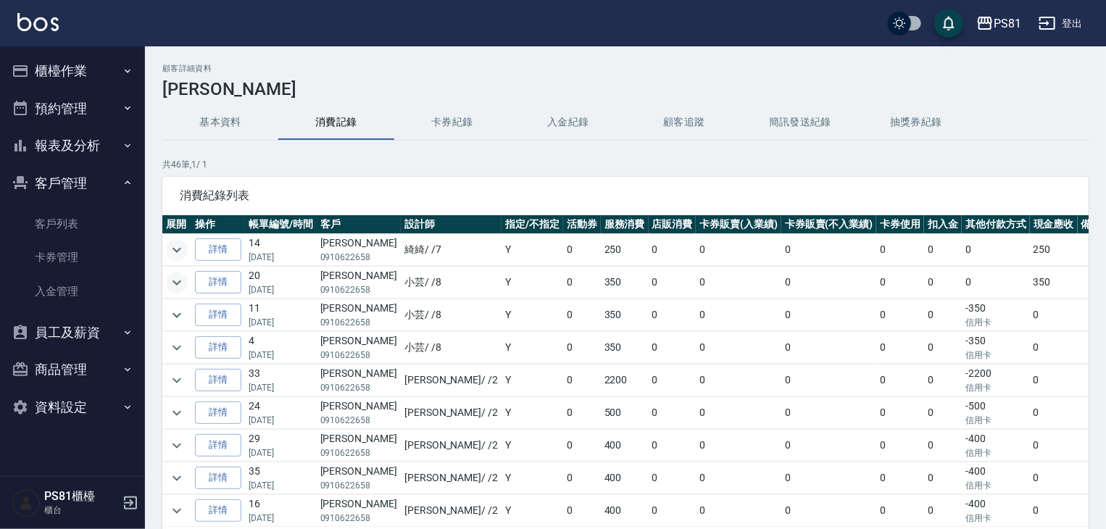
click at [173, 277] on icon "expand row" at bounding box center [176, 282] width 17 height 17
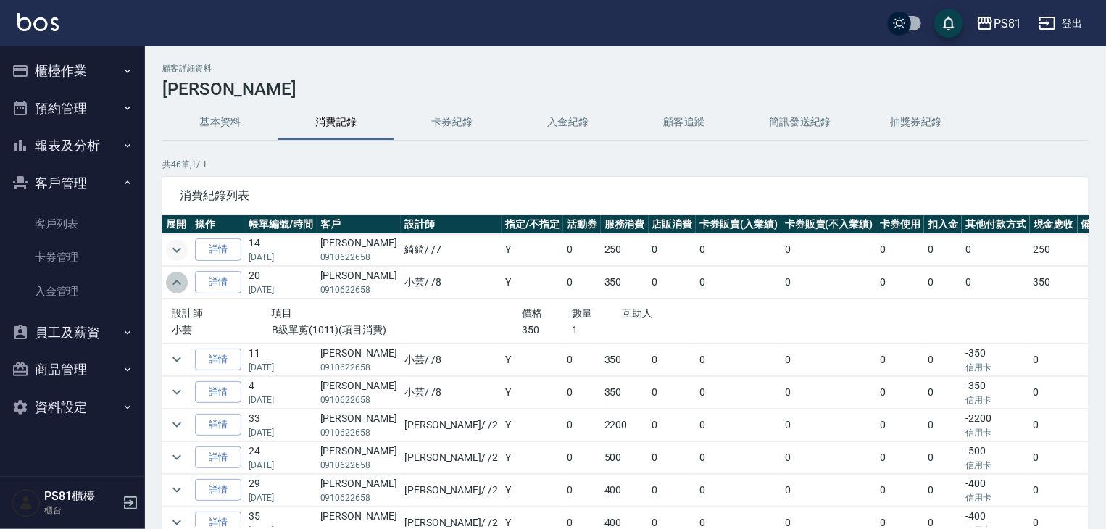
click at [173, 277] on icon "expand row" at bounding box center [176, 282] width 17 height 17
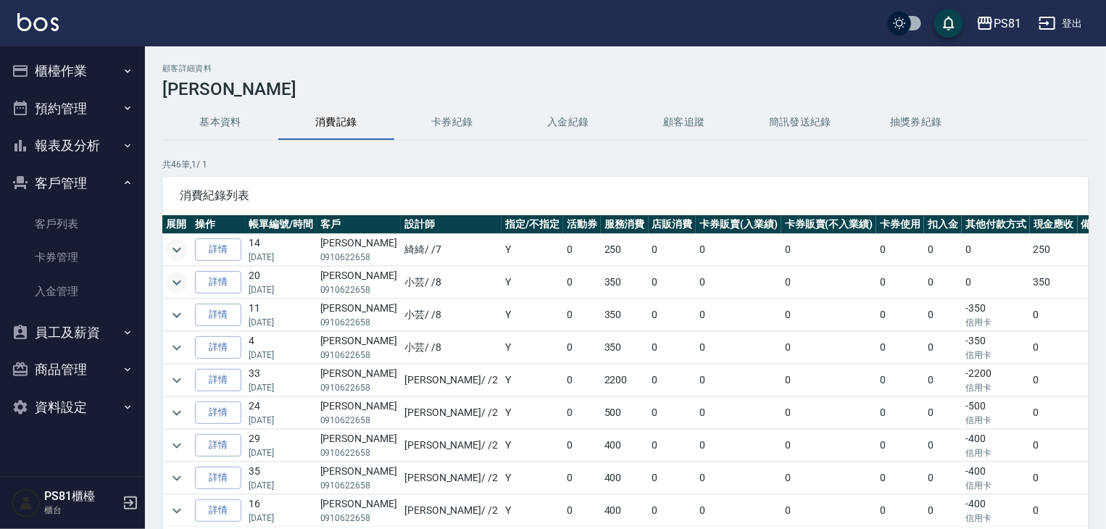
click at [228, 123] on button "基本資料" at bounding box center [220, 122] width 116 height 35
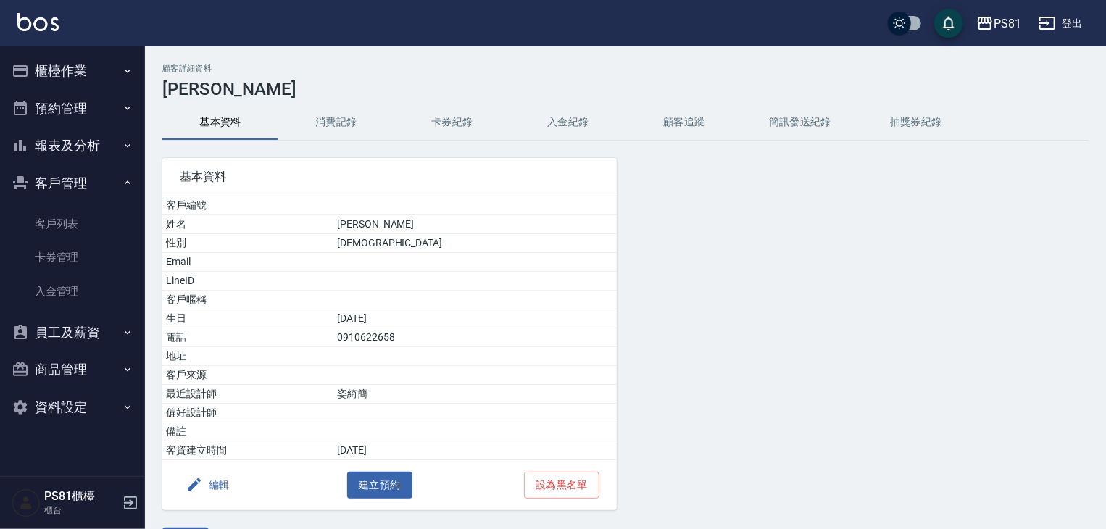
click at [334, 103] on div "顧客詳細資料 [PERSON_NAME] 基本資料 消費記錄 卡券紀錄 入金紀錄 顧客追蹤 簡訊發送紀錄 抽獎券紀錄 基本資料 客戶編號 姓名 [PERSON…" at bounding box center [625, 309] width 961 height 490
click at [336, 114] on button "消費記錄" at bounding box center [336, 122] width 116 height 35
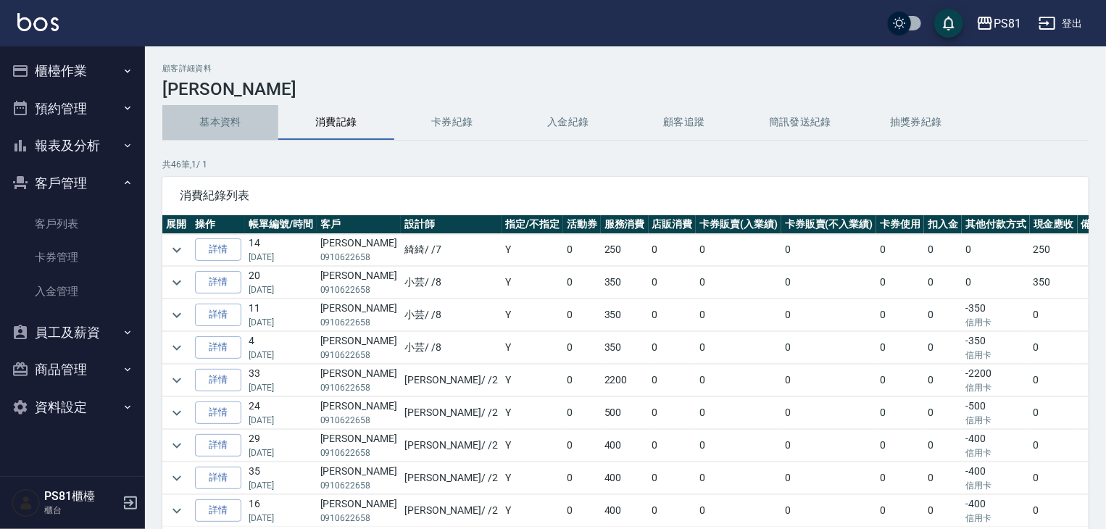
click at [217, 114] on button "基本資料" at bounding box center [220, 122] width 116 height 35
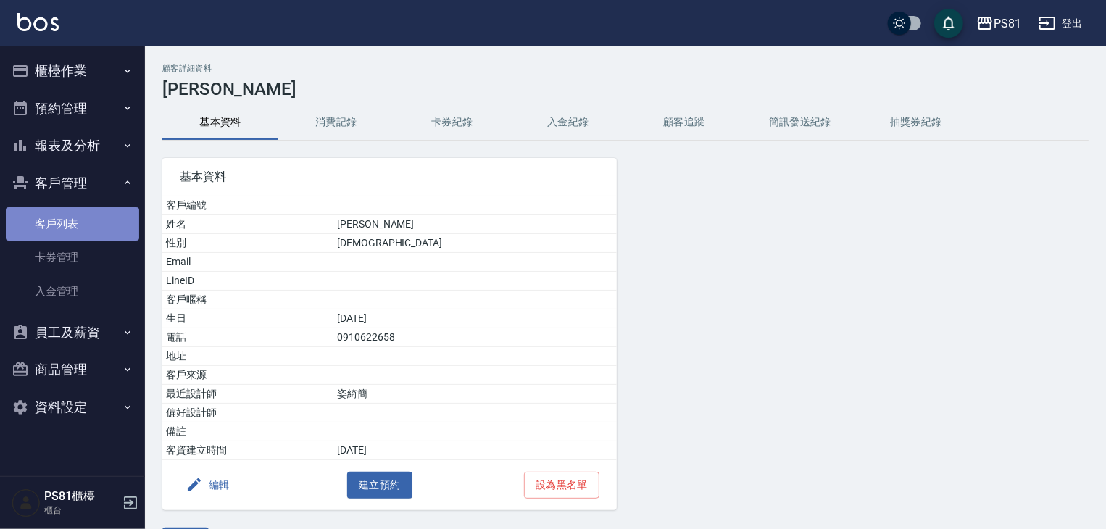
click at [83, 218] on link "客戶列表" at bounding box center [72, 223] width 133 height 33
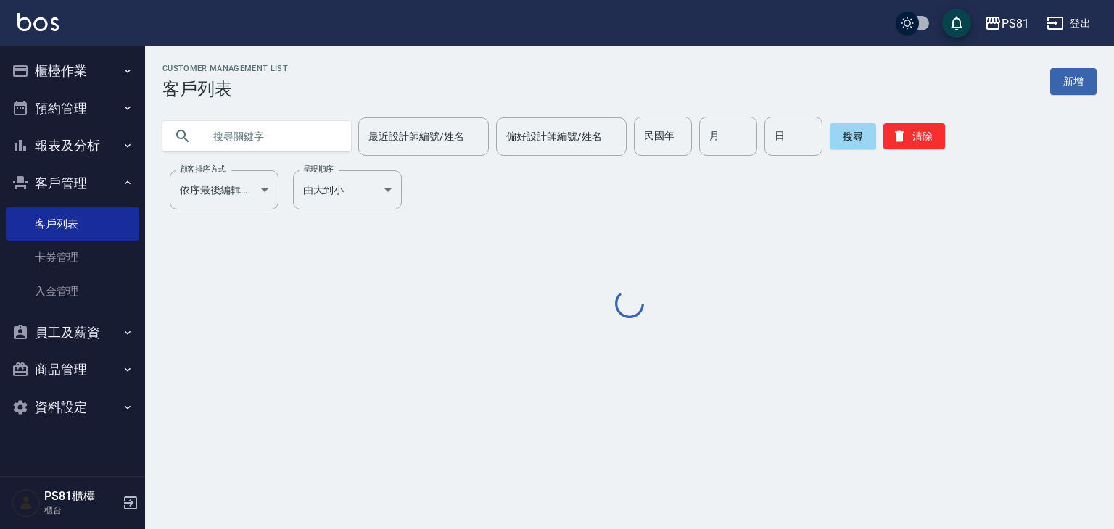
click at [265, 150] on input "text" at bounding box center [271, 136] width 136 height 39
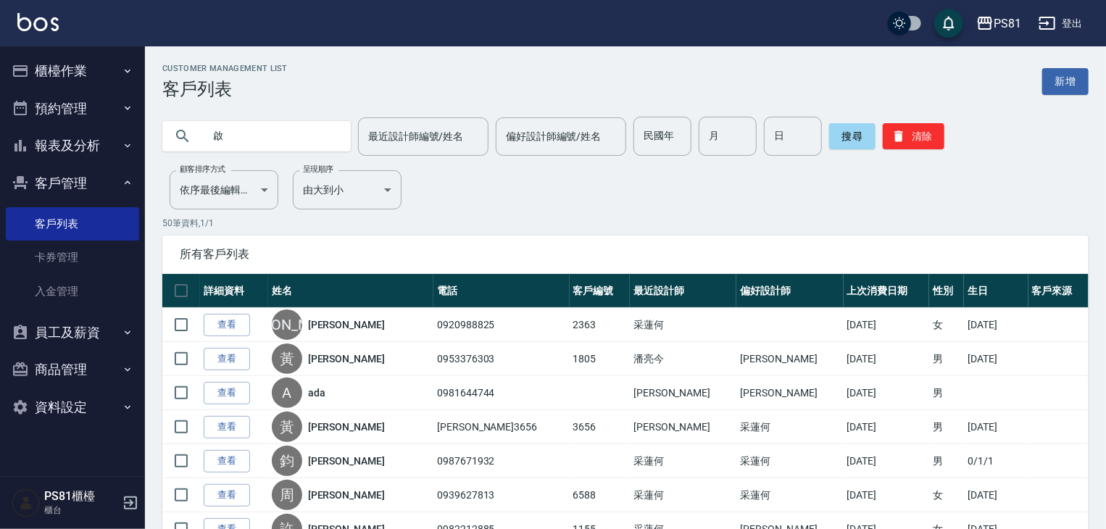
type input "啟"
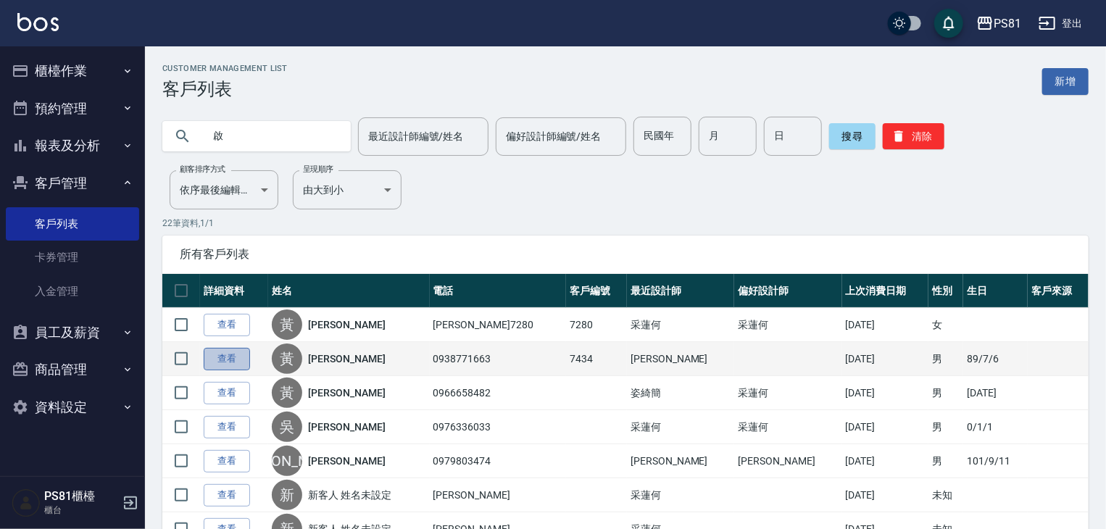
click at [235, 351] on link "查看" at bounding box center [227, 359] width 46 height 22
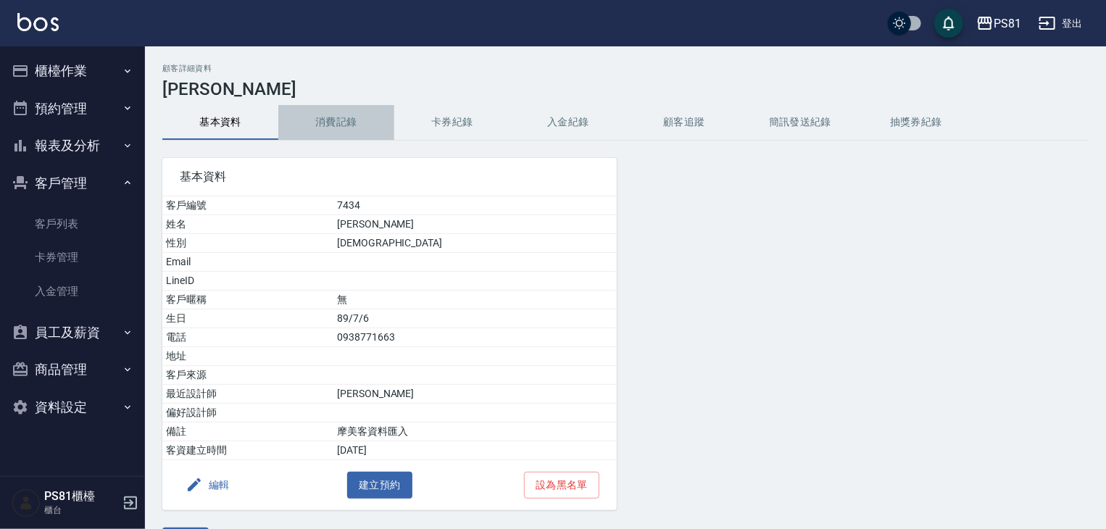
click at [344, 121] on button "消費記錄" at bounding box center [336, 122] width 116 height 35
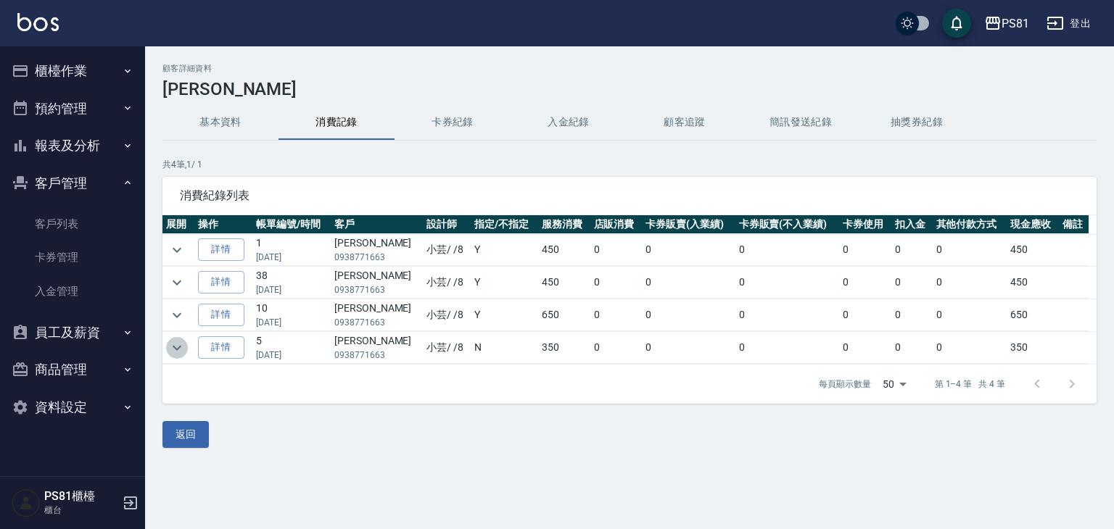
click at [171, 345] on icon "expand row" at bounding box center [176, 347] width 17 height 17
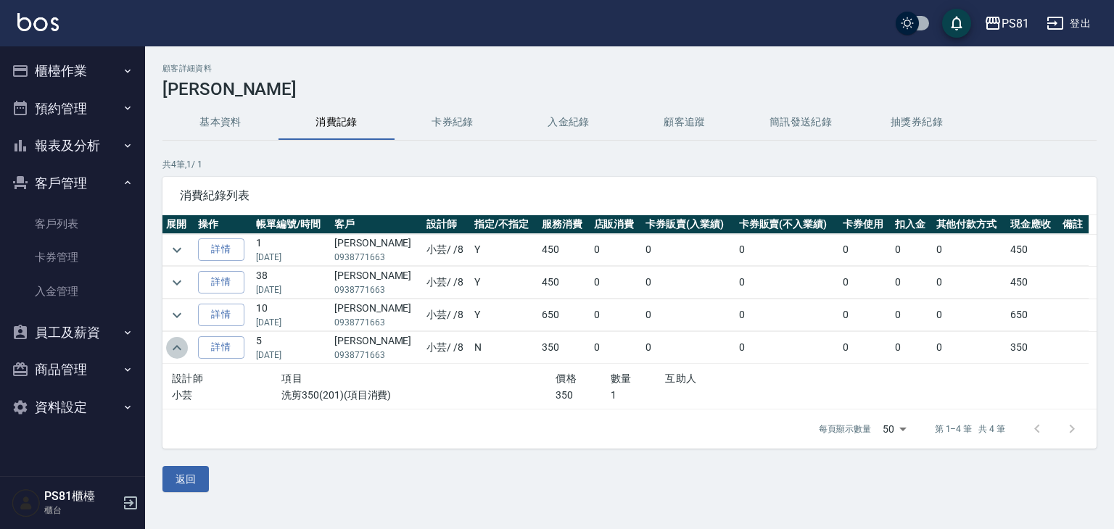
click at [171, 345] on icon "expand row" at bounding box center [176, 347] width 17 height 17
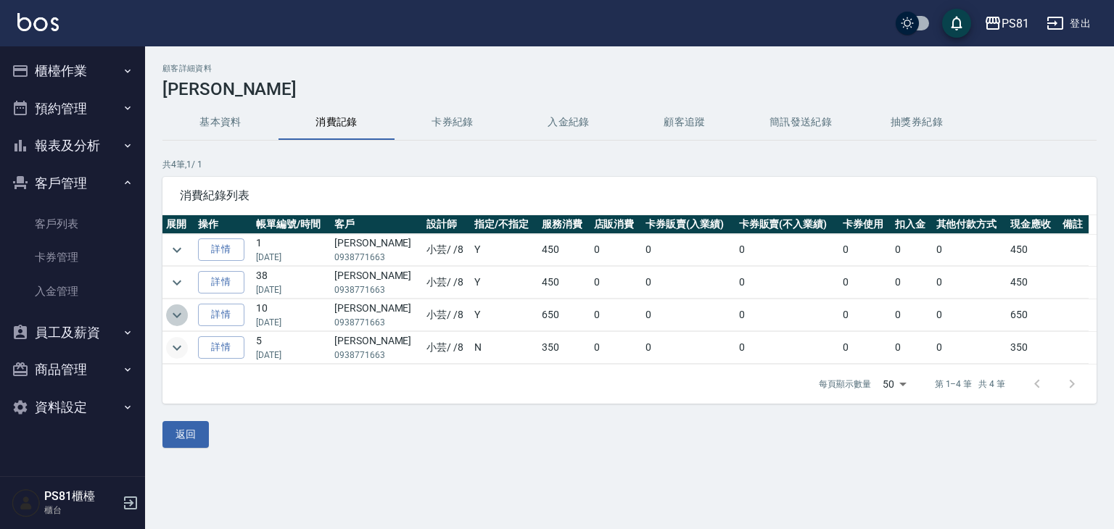
click at [175, 311] on icon "expand row" at bounding box center [176, 315] width 17 height 17
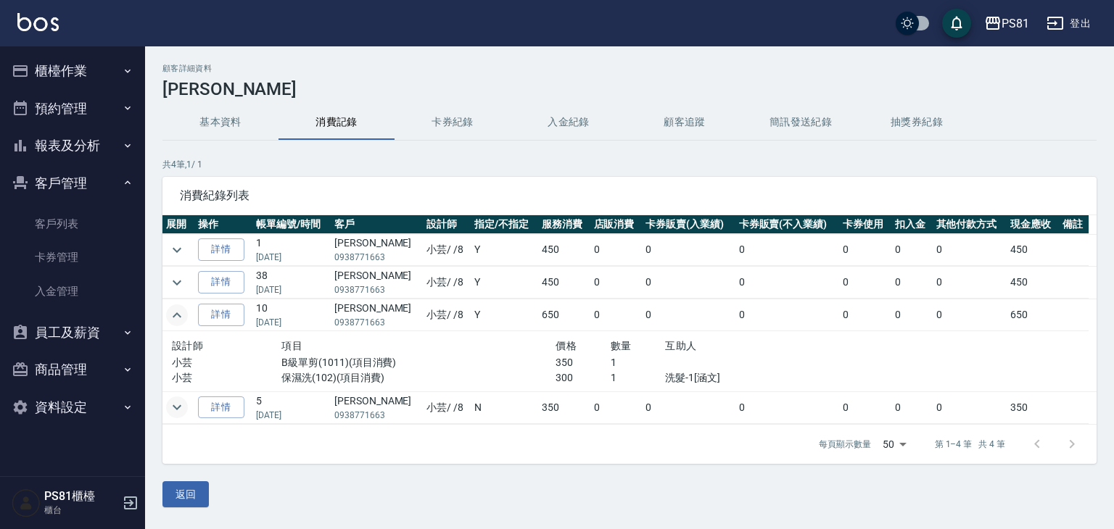
click at [175, 311] on icon "expand row" at bounding box center [176, 315] width 17 height 17
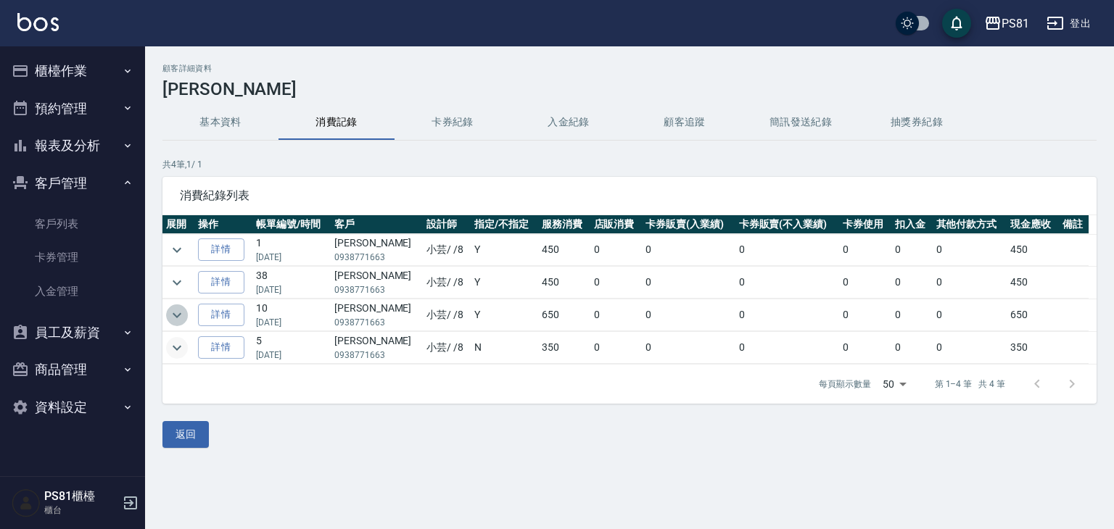
click at [175, 308] on icon "expand row" at bounding box center [176, 315] width 17 height 17
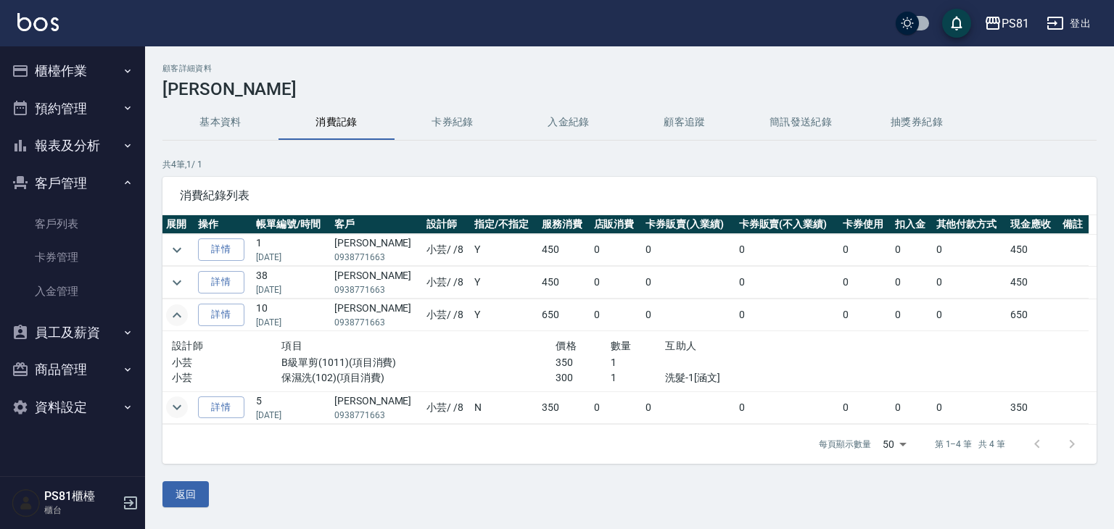
click at [175, 308] on icon "expand row" at bounding box center [176, 315] width 17 height 17
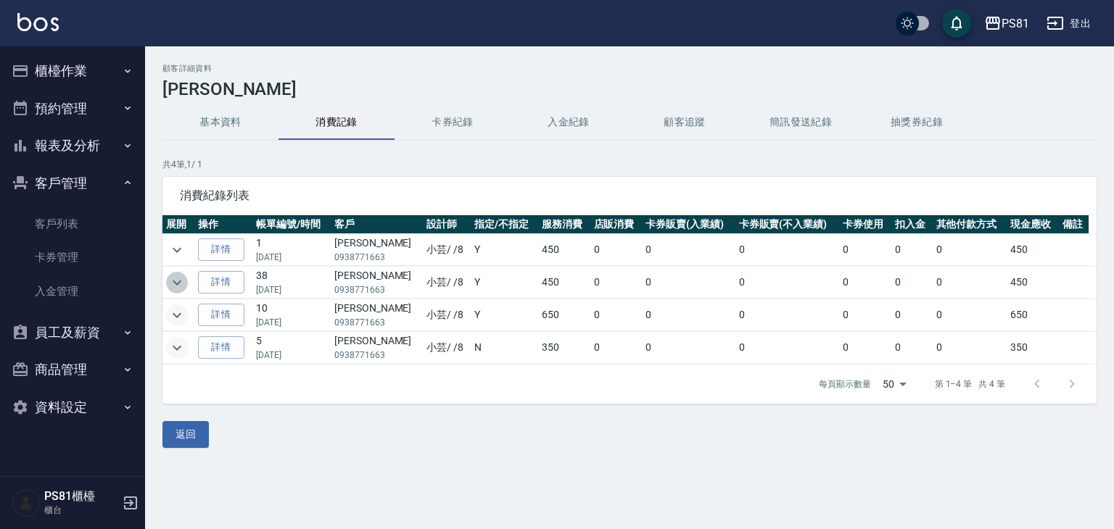
click at [179, 285] on icon "expand row" at bounding box center [176, 282] width 17 height 17
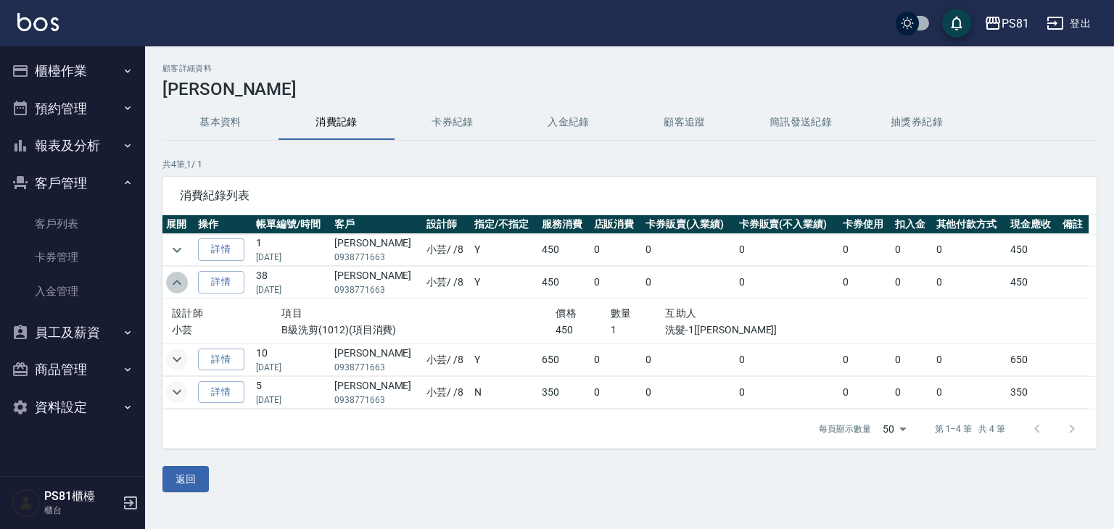
click at [179, 285] on icon "expand row" at bounding box center [176, 282] width 17 height 17
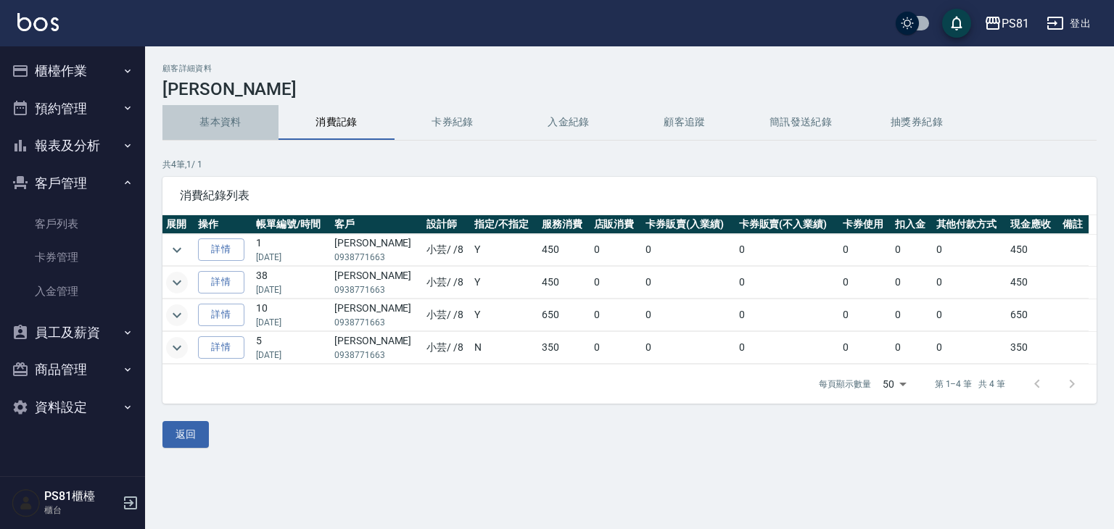
click at [212, 134] on button "基本資料" at bounding box center [220, 122] width 116 height 35
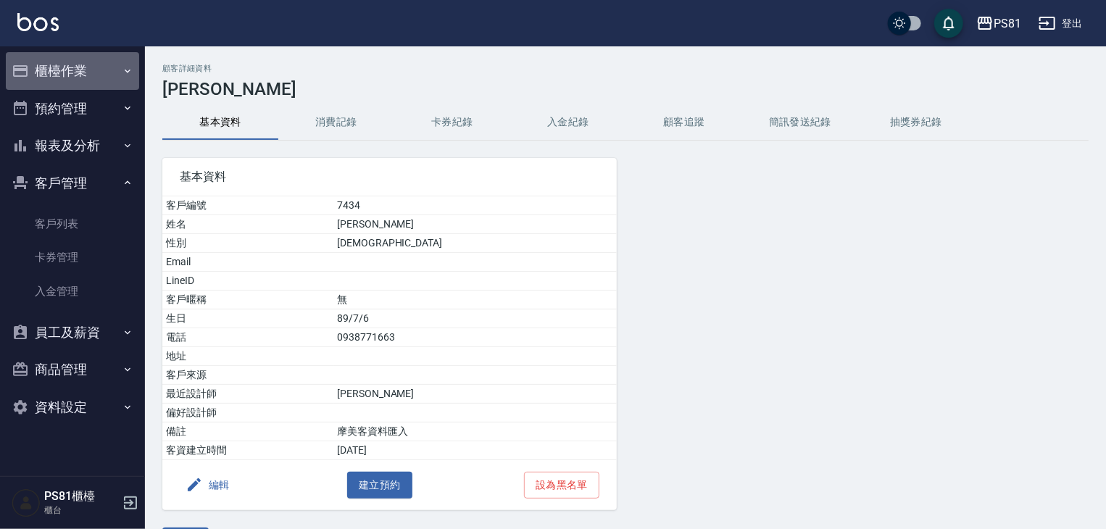
click at [102, 62] on button "櫃檯作業" at bounding box center [72, 71] width 133 height 38
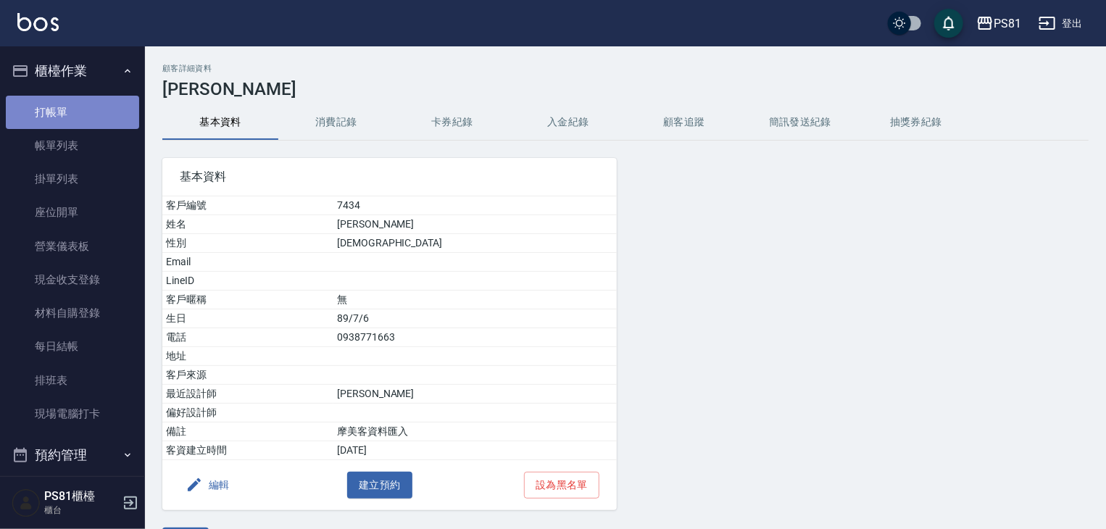
click at [85, 108] on link "打帳單" at bounding box center [72, 112] width 133 height 33
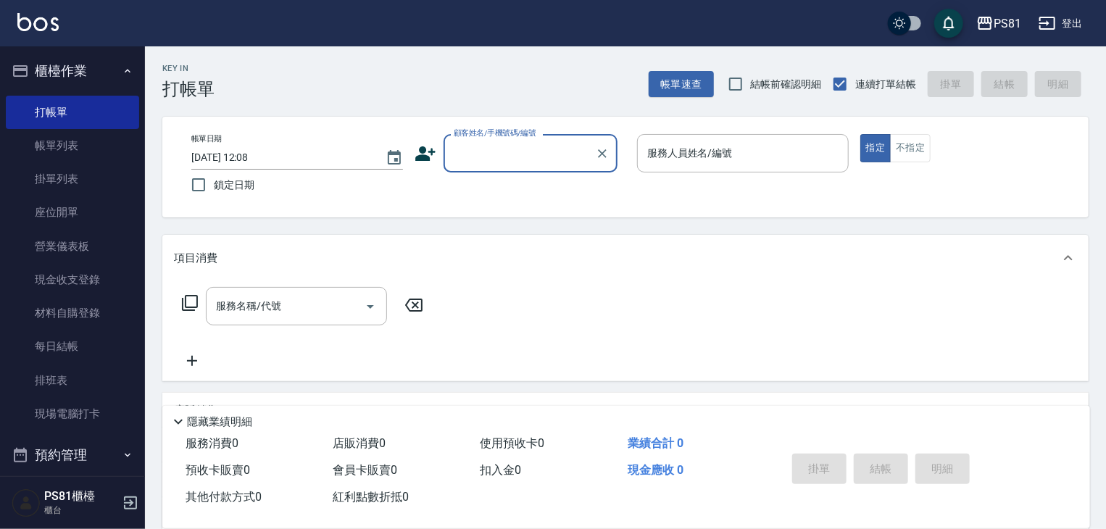
click at [957, 186] on div "帳單日期 [DATE] 12:08 鎖定日期 顧客姓名/手機號碼/編號 顧客姓名/手機號碼/編號 服務人員姓名/編號 服務人員姓名/編號 指定 不指定" at bounding box center [626, 167] width 892 height 66
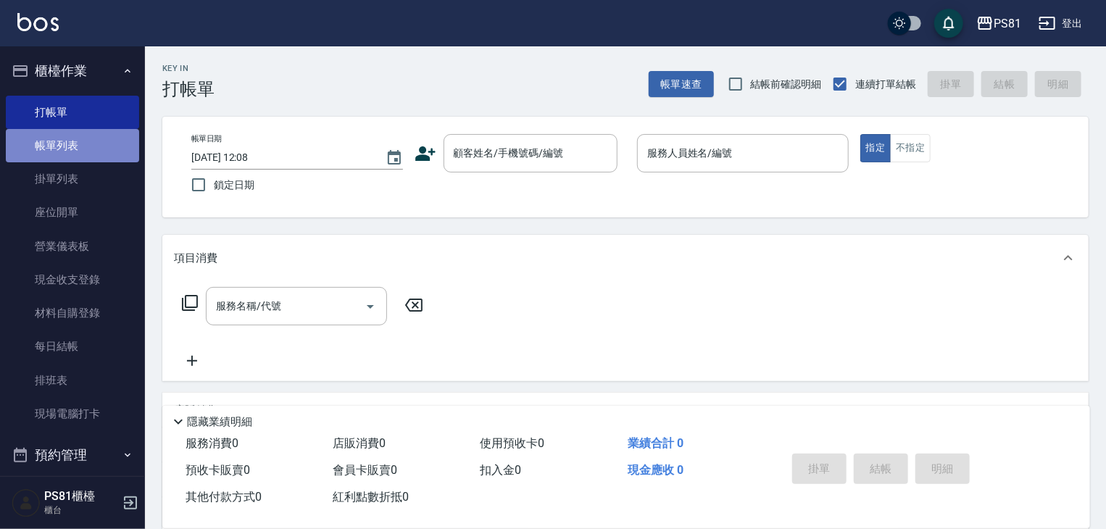
click at [96, 152] on link "帳單列表" at bounding box center [72, 145] width 133 height 33
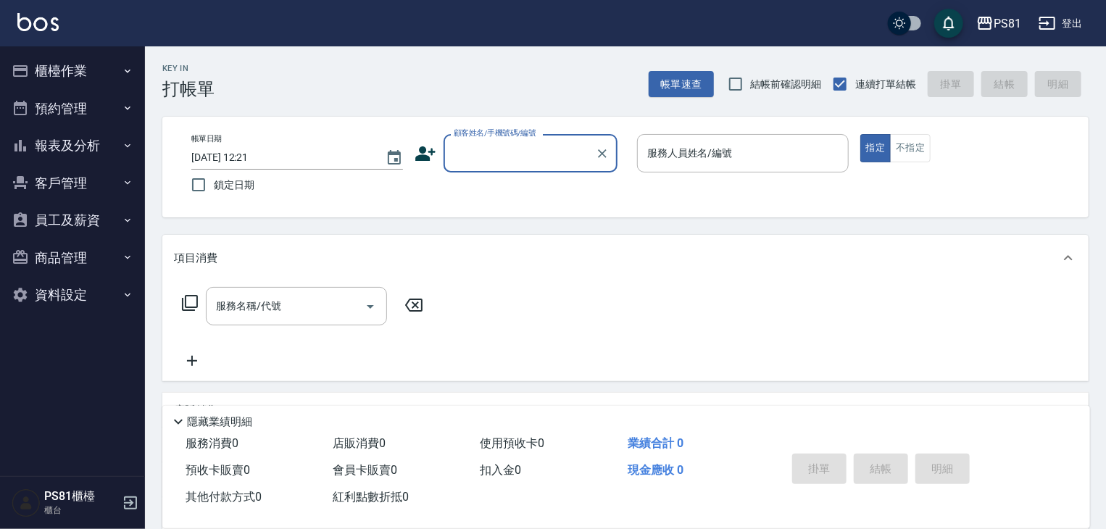
click at [100, 136] on button "報表及分析" at bounding box center [72, 146] width 133 height 38
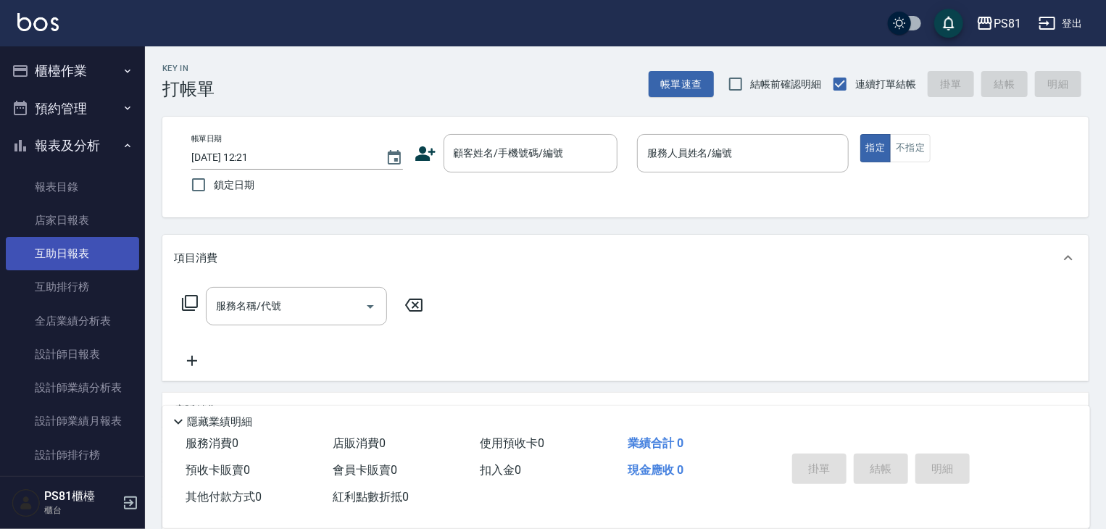
click at [107, 262] on link "互助日報表" at bounding box center [72, 253] width 133 height 33
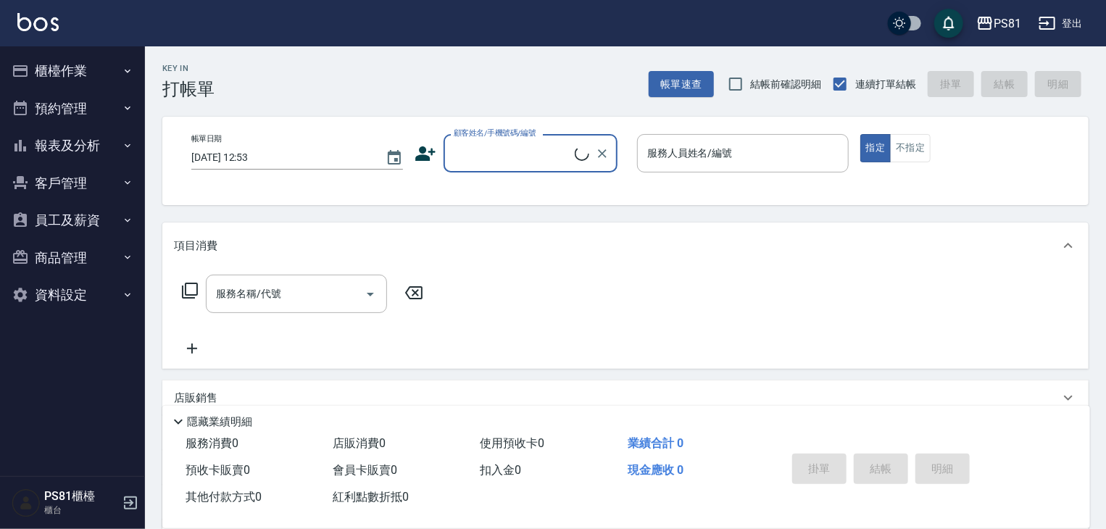
click at [87, 74] on button "櫃檯作業" at bounding box center [72, 71] width 133 height 38
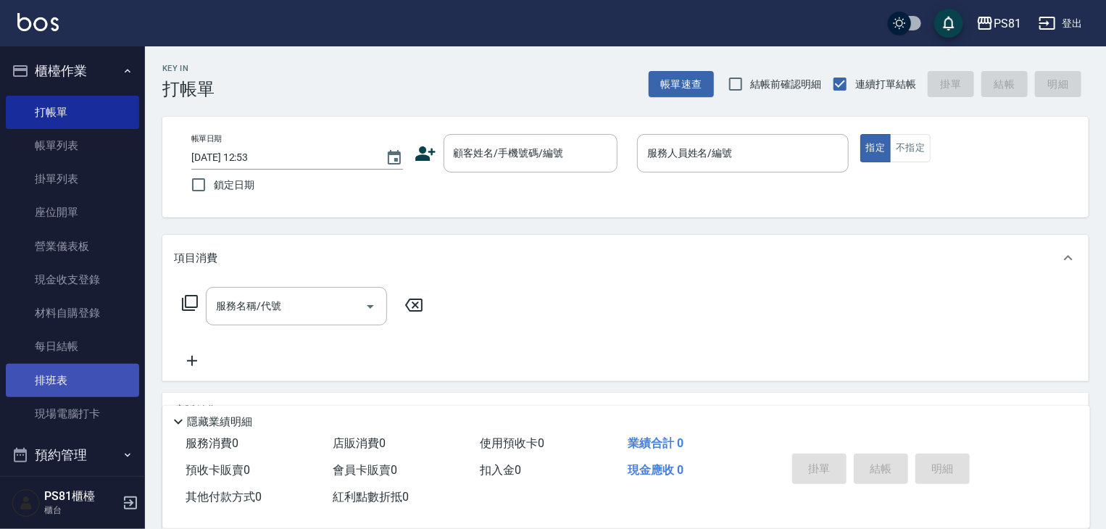
click at [84, 385] on link "排班表" at bounding box center [72, 380] width 133 height 33
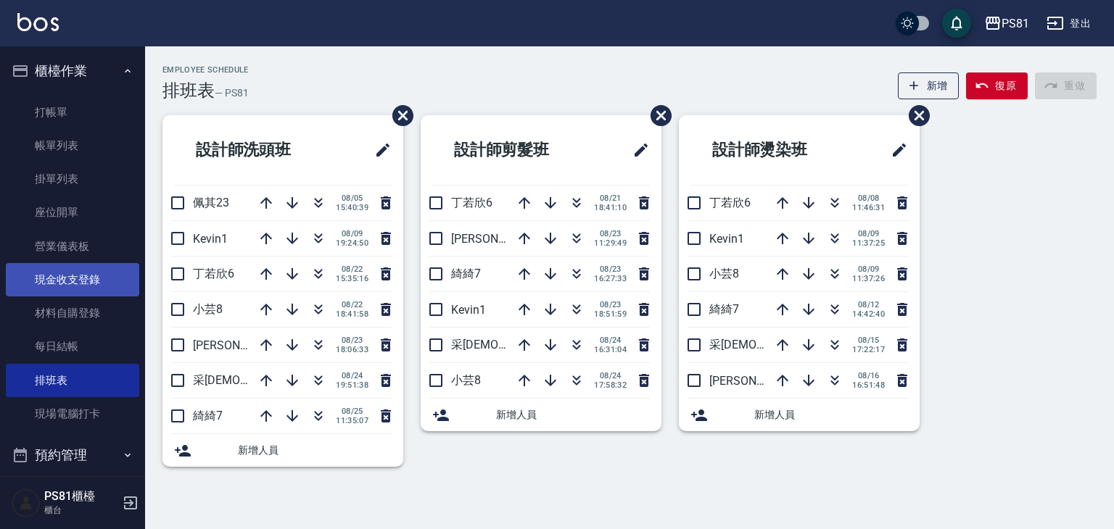
scroll to position [73, 0]
